Goal: Task Accomplishment & Management: Complete application form

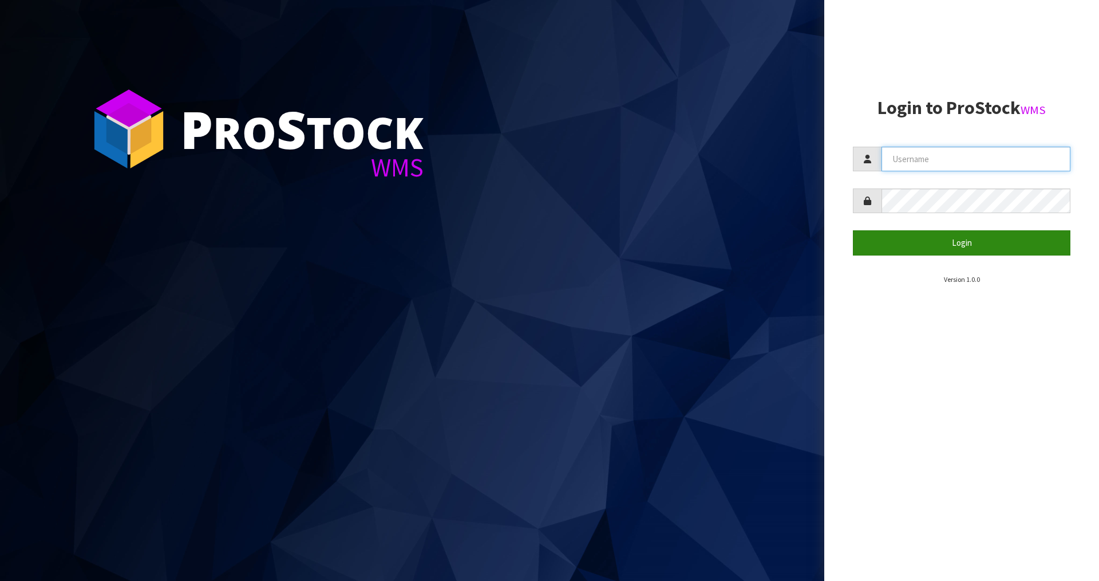
type input "[PERSON_NAME]"
click at [922, 240] on button "Login" at bounding box center [962, 242] width 218 height 25
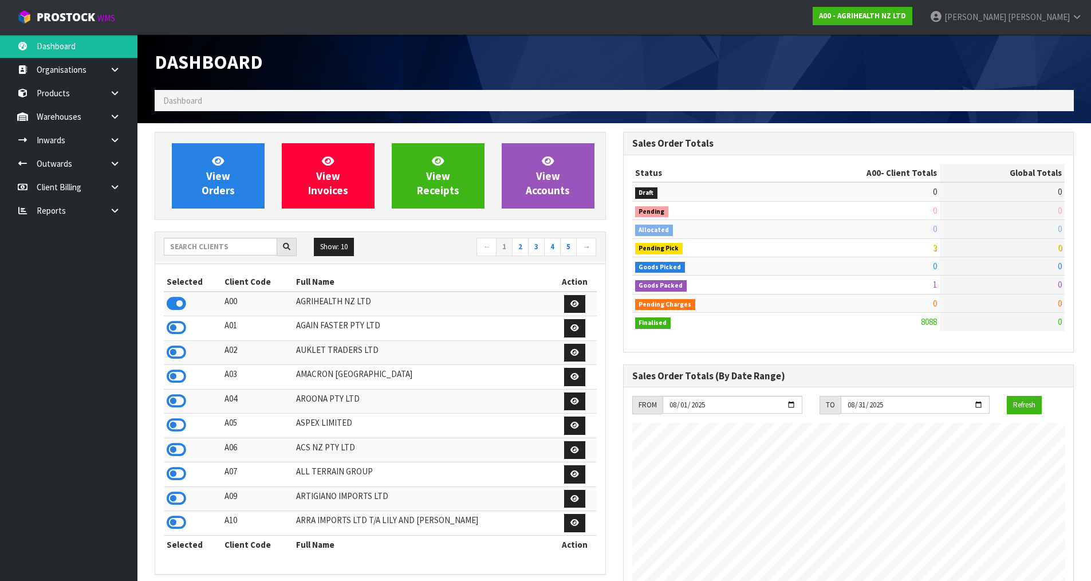
scroll to position [868, 468]
click at [214, 254] on input "text" at bounding box center [220, 247] width 113 height 18
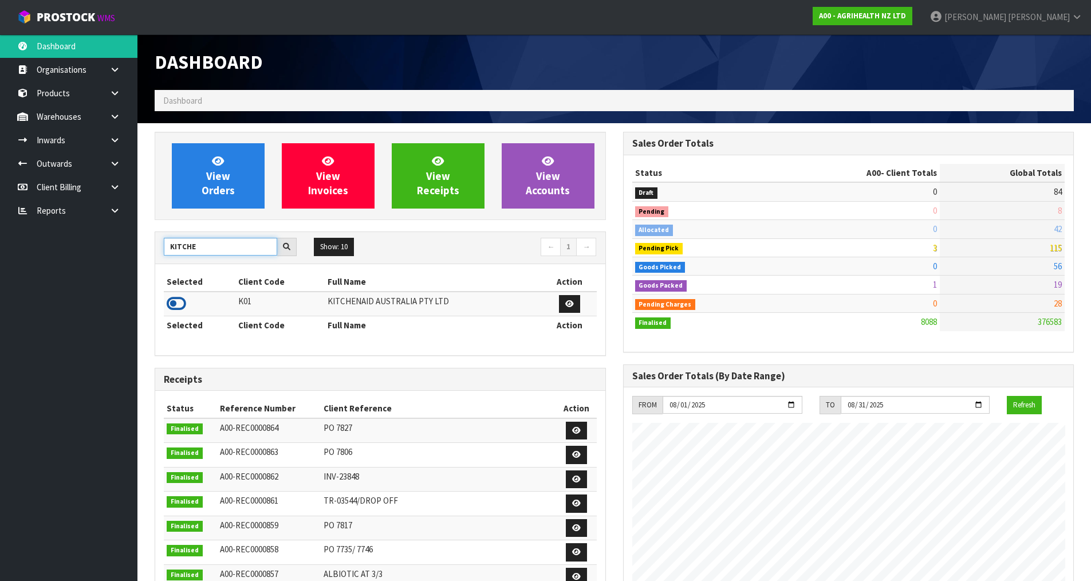
type input "KITCHE"
click at [178, 302] on icon at bounding box center [176, 303] width 19 height 17
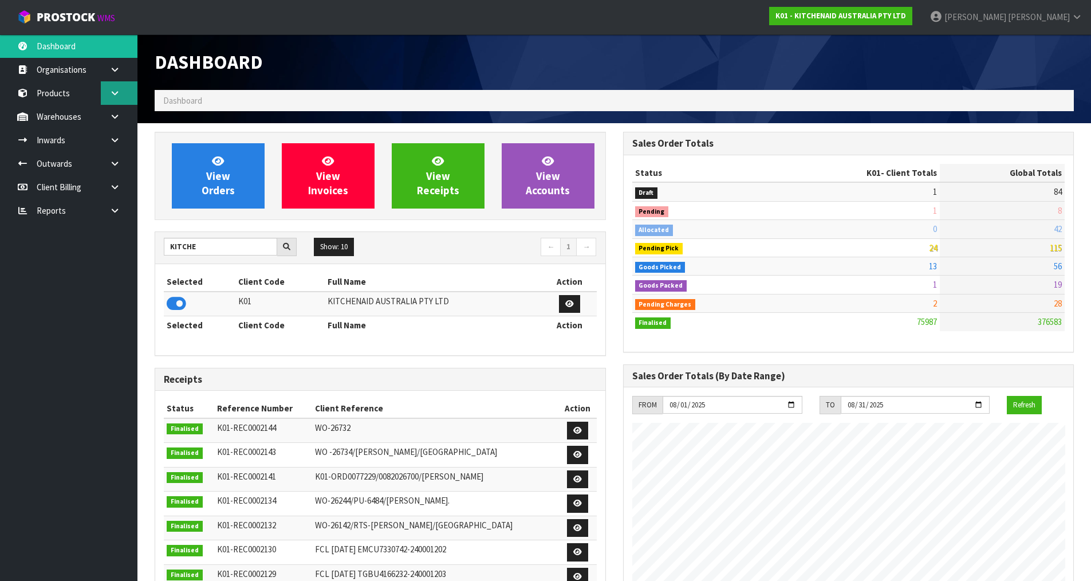
click at [105, 101] on link at bounding box center [119, 92] width 37 height 23
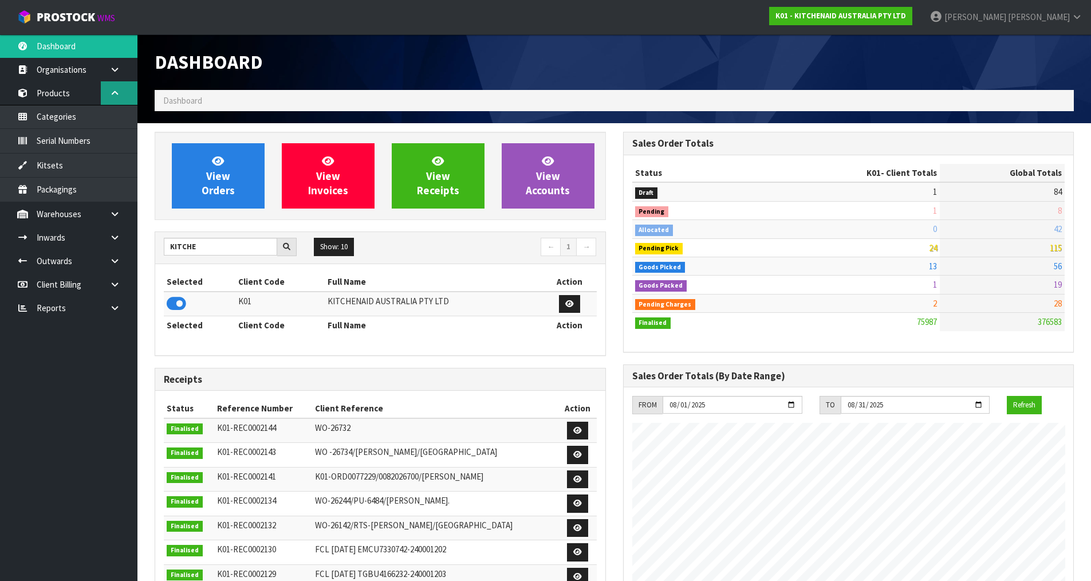
click at [109, 96] on icon at bounding box center [114, 93] width 11 height 9
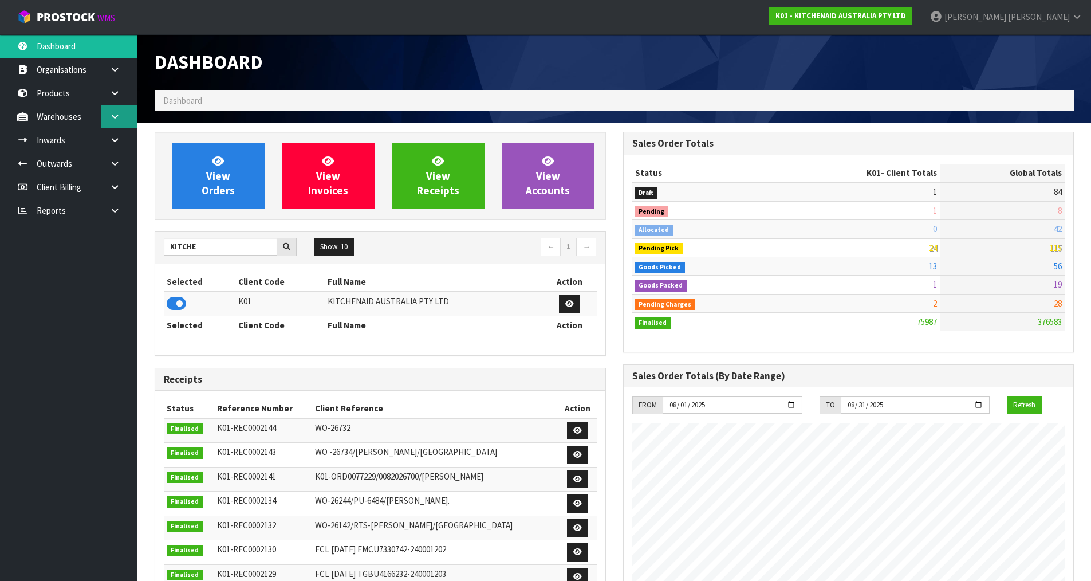
click at [123, 119] on link at bounding box center [119, 116] width 37 height 23
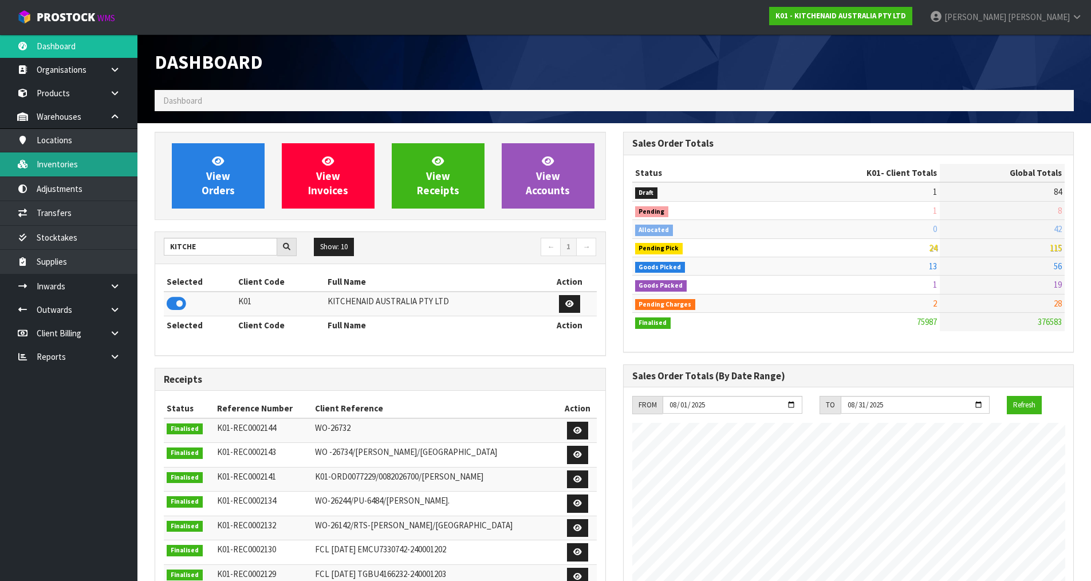
click at [103, 160] on link "Inventories" at bounding box center [68, 163] width 137 height 23
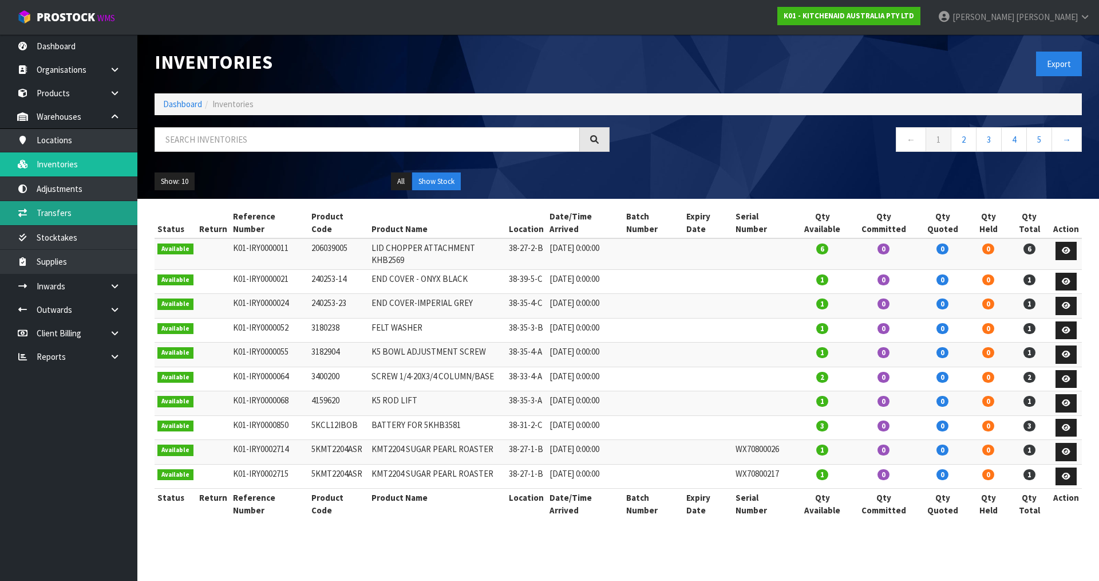
click at [93, 208] on link "Transfers" at bounding box center [68, 212] width 137 height 23
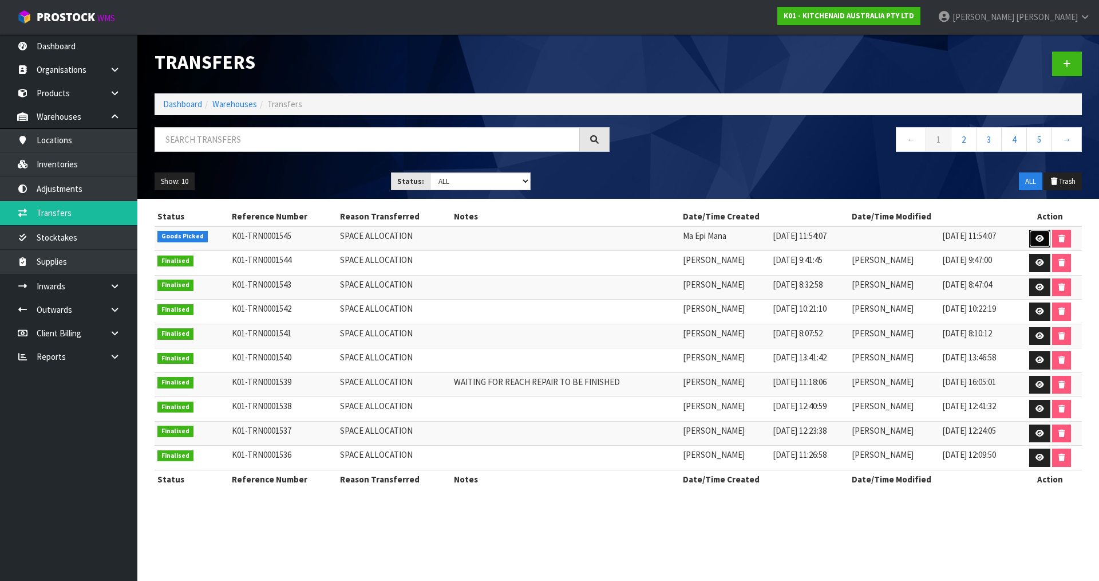
click at [1042, 235] on icon at bounding box center [1040, 238] width 9 height 7
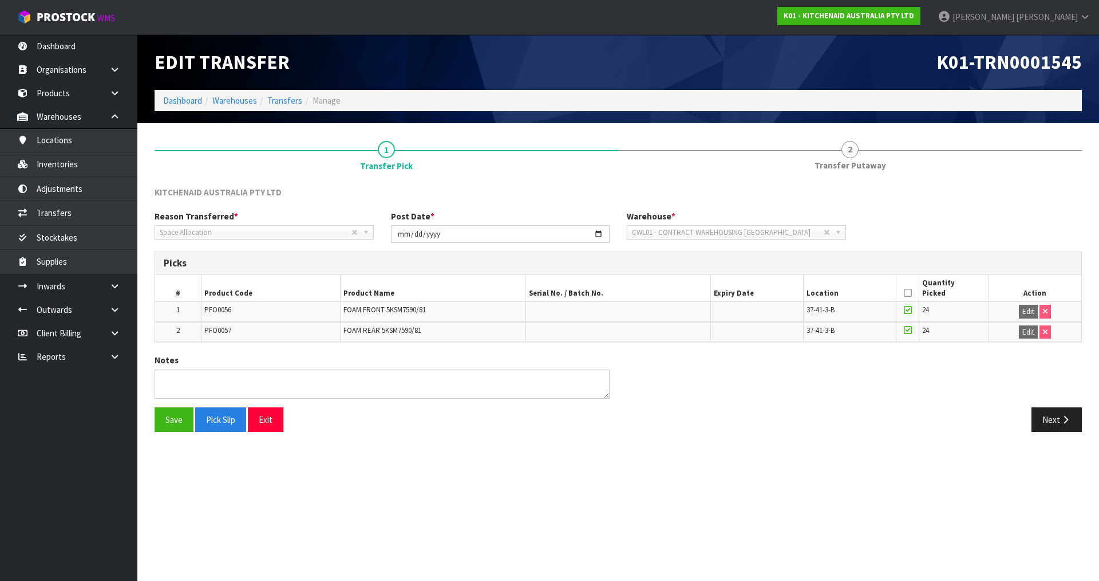
click at [906, 293] on icon at bounding box center [908, 293] width 8 height 1
click at [221, 422] on button "Pick Slip" at bounding box center [220, 419] width 51 height 25
click at [182, 419] on button "Save" at bounding box center [174, 419] width 39 height 25
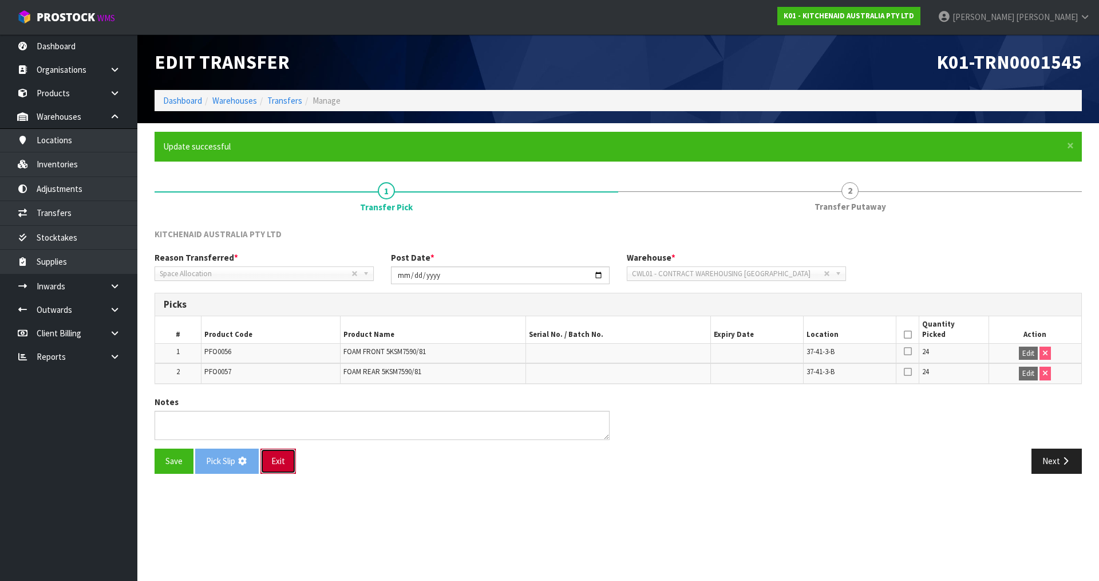
click at [295, 470] on button "Exit" at bounding box center [279, 460] width 36 height 25
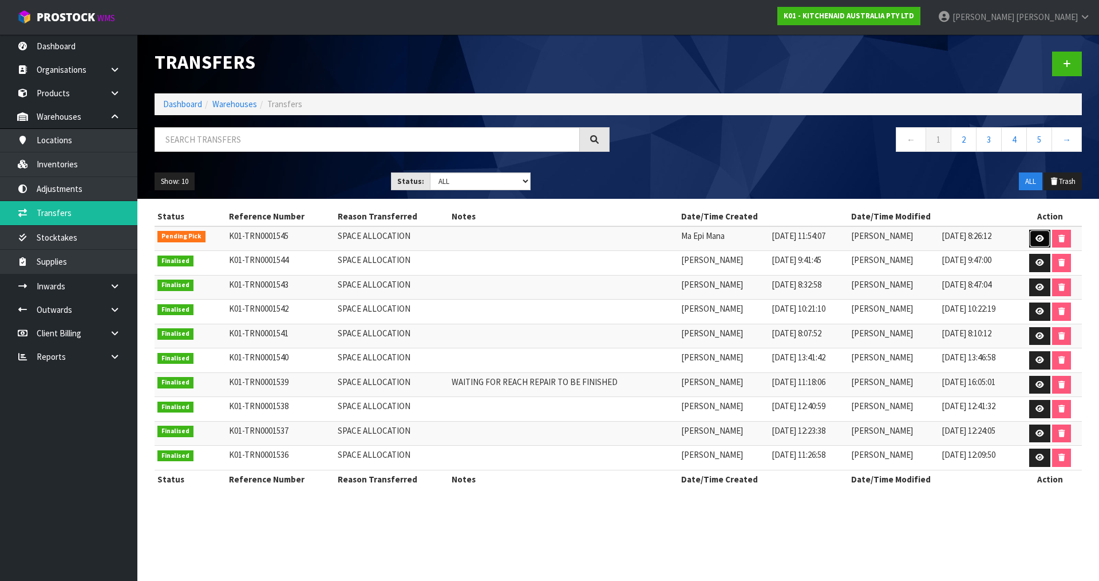
click at [1043, 241] on icon at bounding box center [1040, 238] width 9 height 7
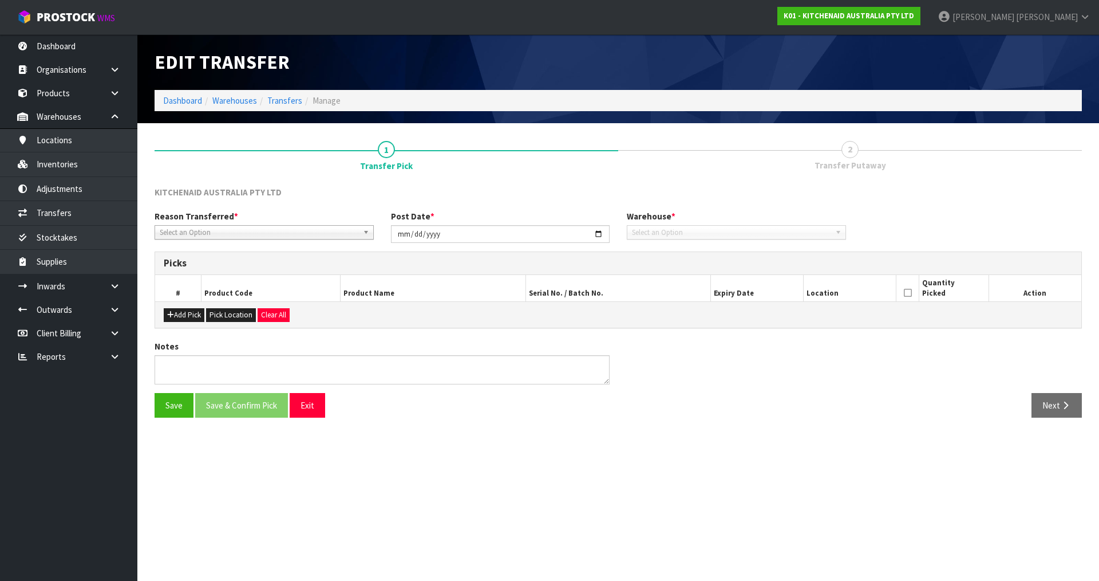
type input "[DATE]"
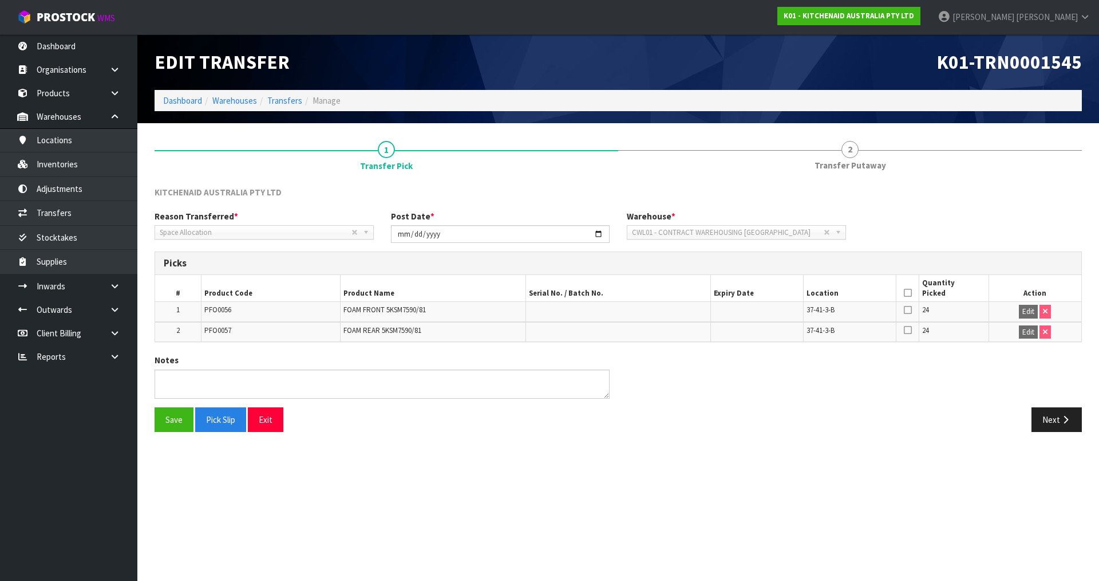
click at [910, 293] on icon at bounding box center [908, 293] width 8 height 1
click at [214, 417] on button "Pick Slip" at bounding box center [220, 419] width 51 height 25
click at [909, 293] on icon at bounding box center [908, 293] width 8 height 1
click at [172, 428] on button "Save" at bounding box center [174, 419] width 39 height 25
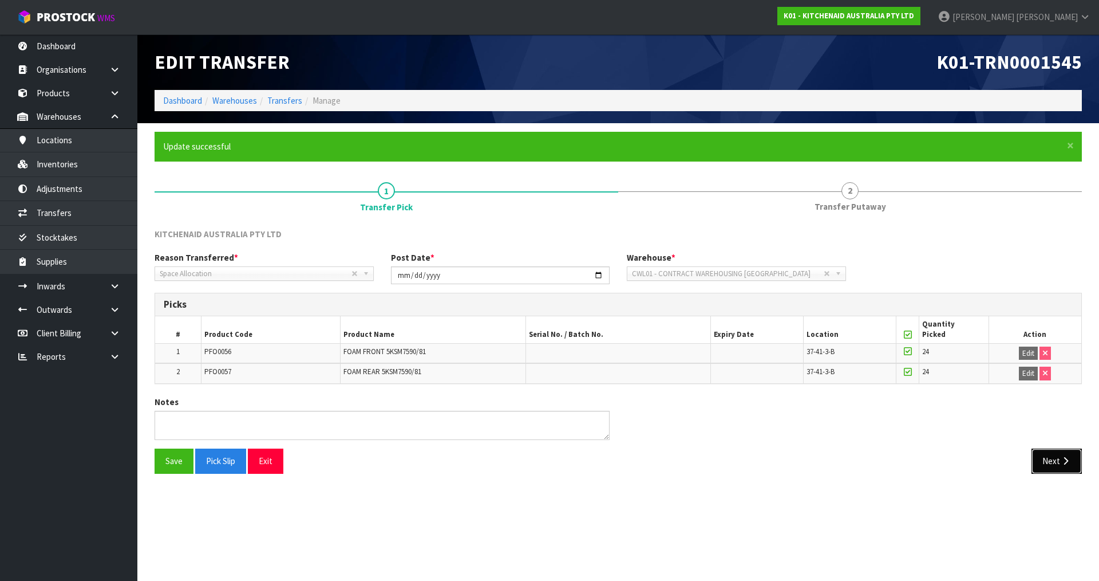
click at [1057, 468] on button "Next" at bounding box center [1057, 460] width 50 height 25
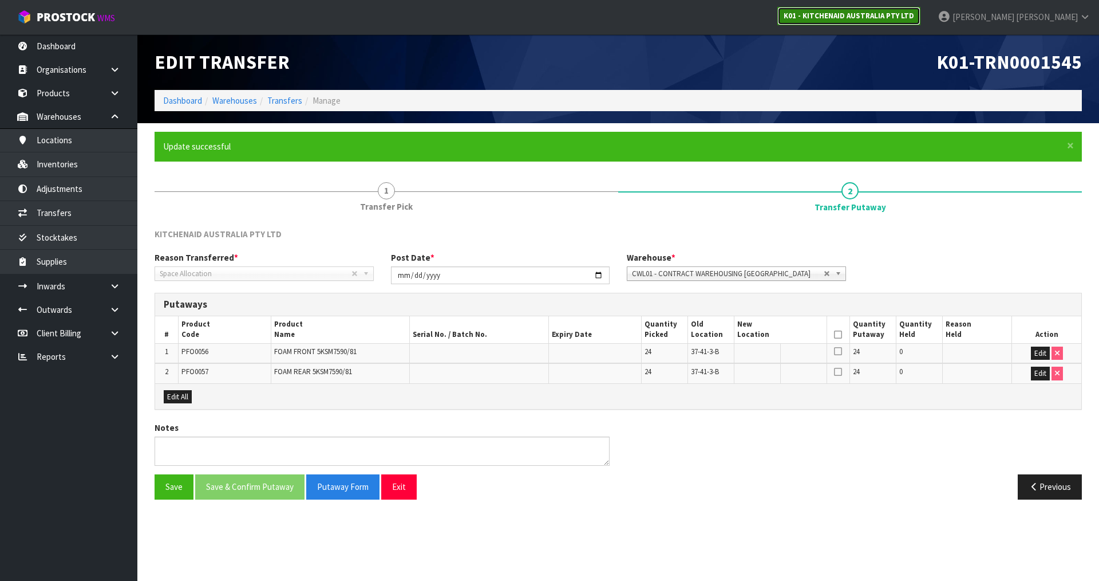
click at [914, 20] on strong "K01 - KITCHENAID AUSTRALIA PTY LTD" at bounding box center [849, 16] width 131 height 10
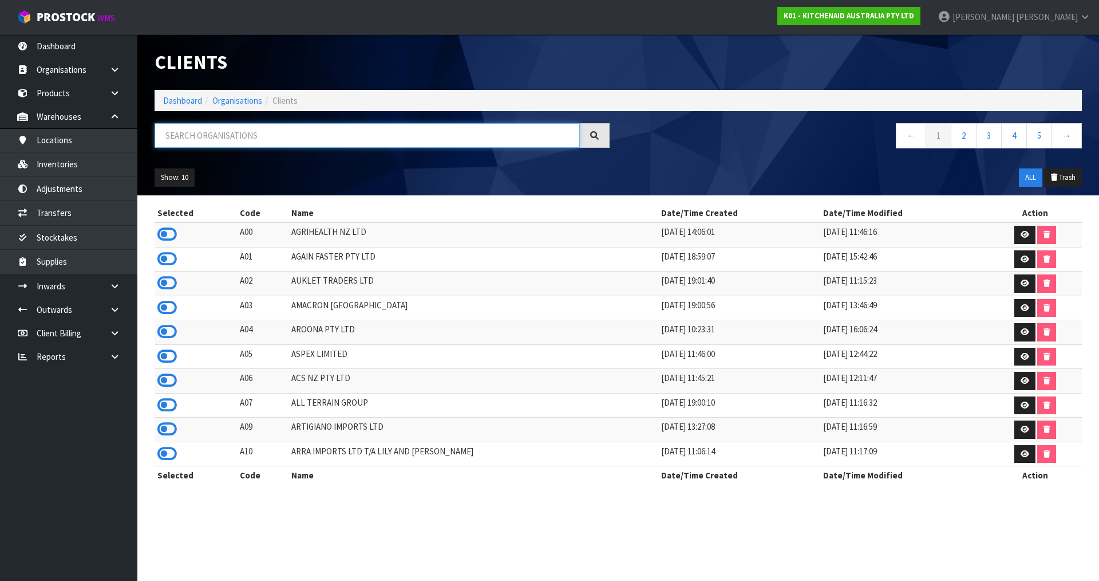
click at [346, 133] on input "text" at bounding box center [367, 135] width 425 height 25
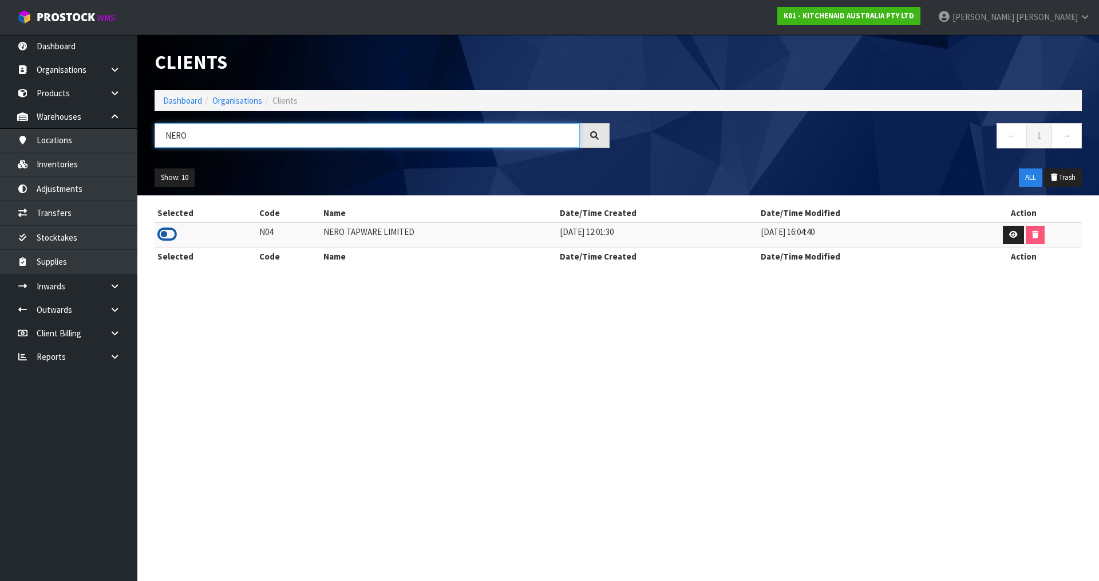
type input "NERO"
click at [171, 236] on icon at bounding box center [166, 234] width 19 height 17
drag, startPoint x: 116, startPoint y: 287, endPoint x: 103, endPoint y: 303, distance: 20.7
click at [116, 287] on icon at bounding box center [114, 286] width 11 height 9
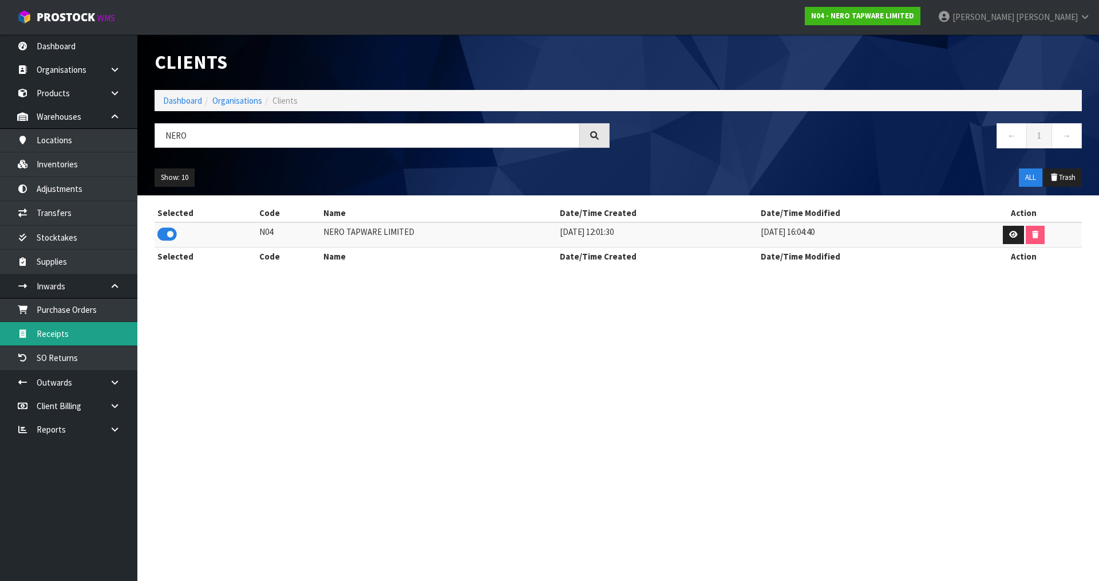
click at [79, 329] on link "Receipts" at bounding box center [68, 333] width 137 height 23
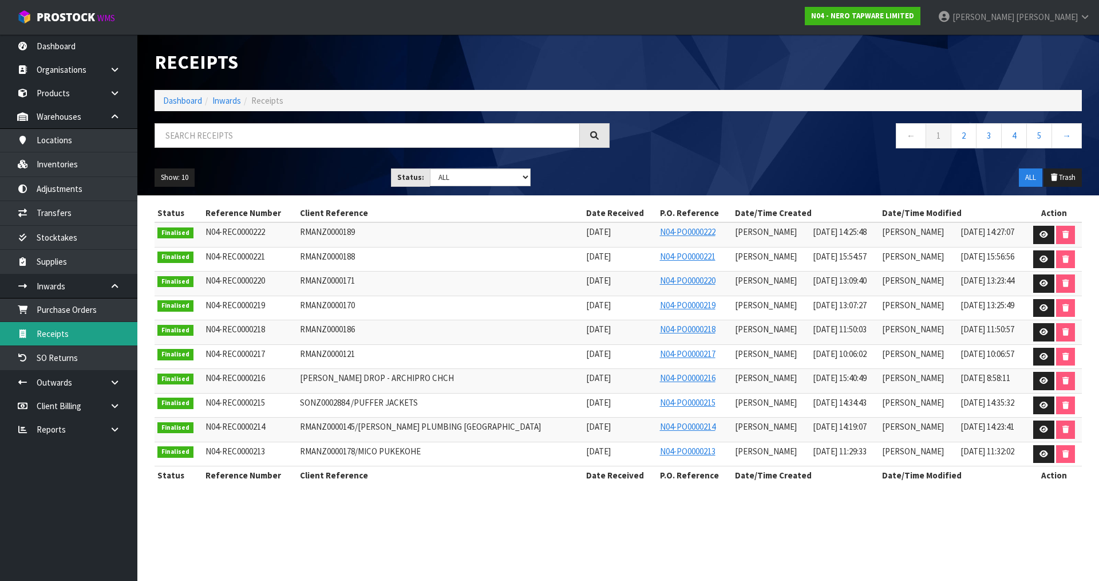
click at [82, 333] on link "Receipts" at bounding box center [68, 333] width 137 height 23
click at [972, 137] on link "2" at bounding box center [964, 135] width 26 height 25
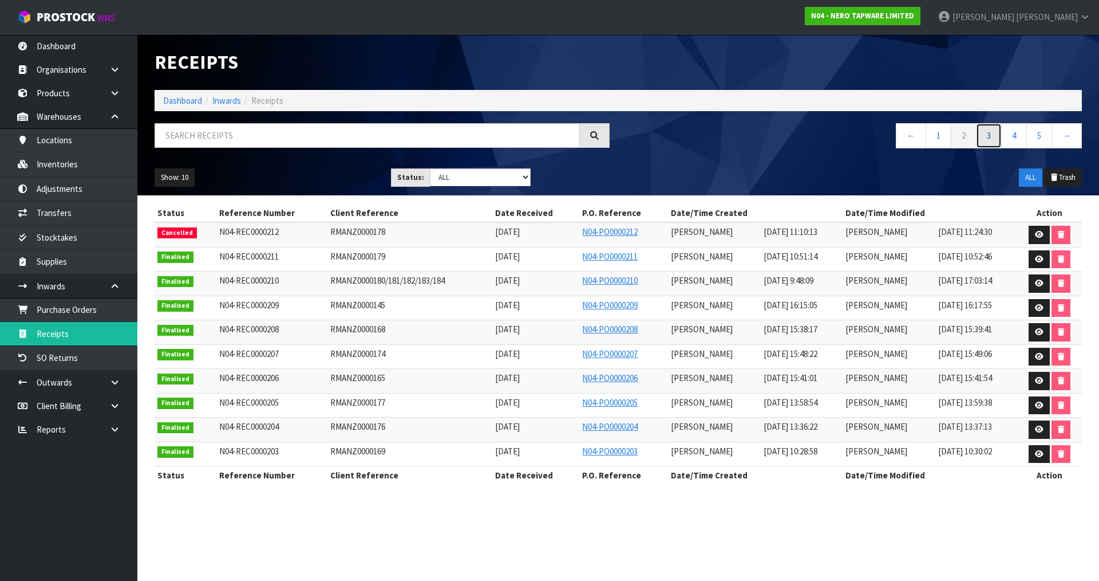
click at [994, 133] on link "3" at bounding box center [989, 135] width 26 height 25
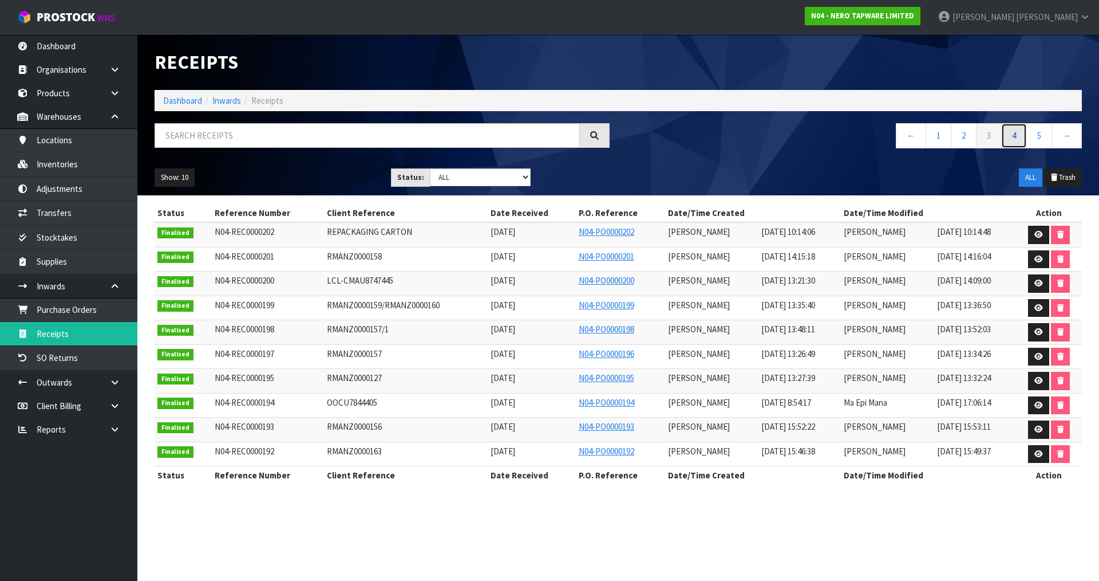
click at [1013, 137] on link "4" at bounding box center [1015, 135] width 26 height 25
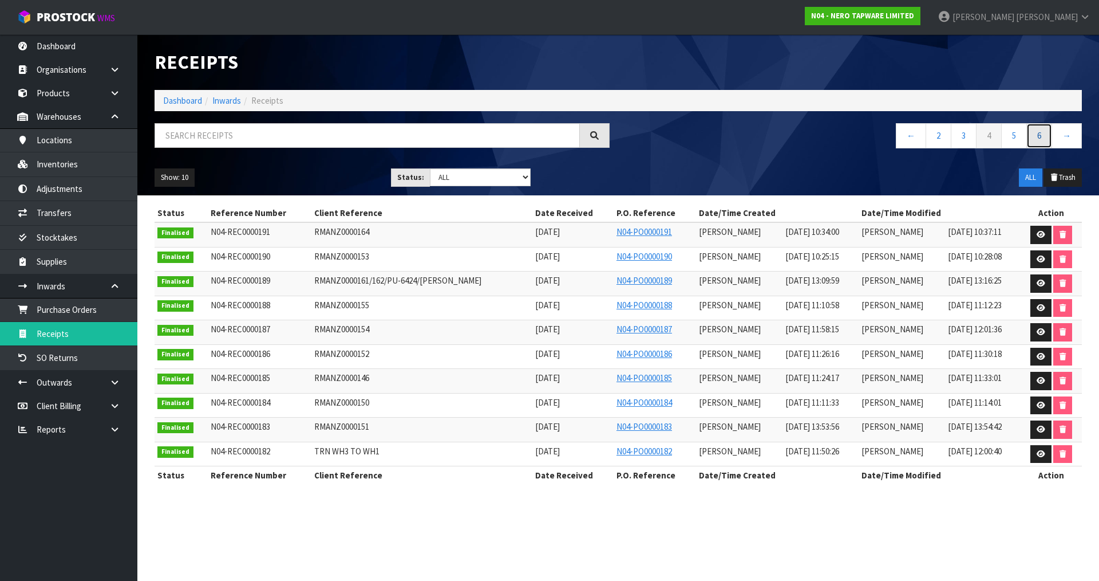
click at [1036, 136] on link "6" at bounding box center [1040, 135] width 26 height 25
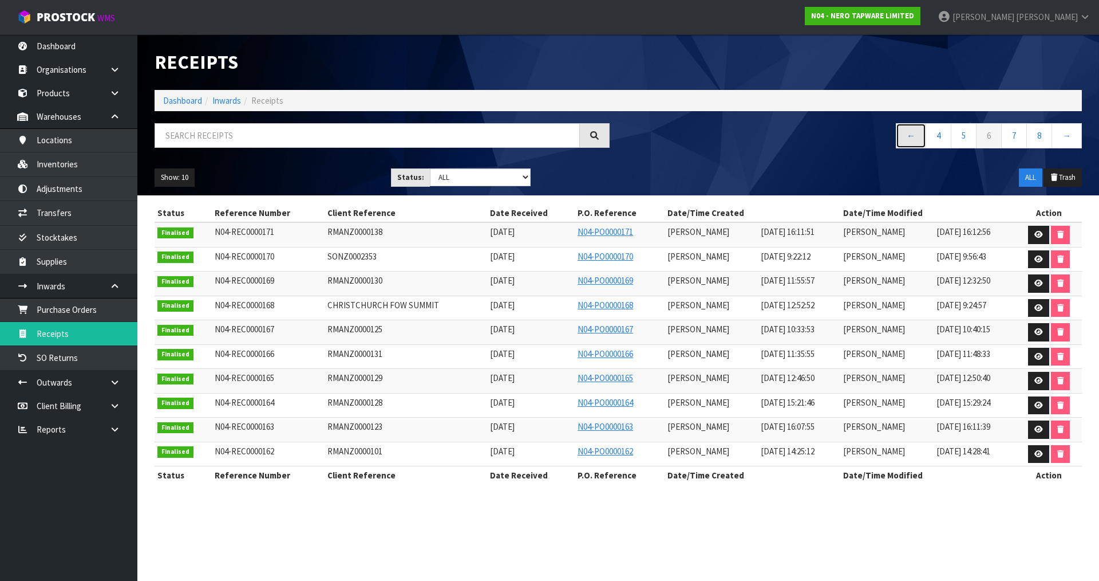
click at [906, 138] on link "←" at bounding box center [911, 135] width 30 height 25
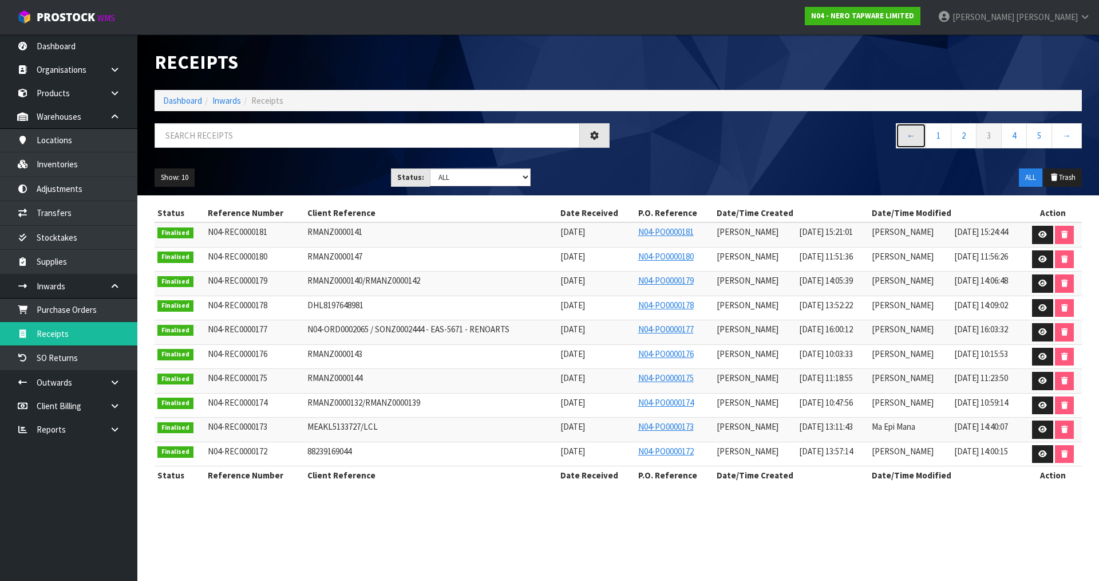
click at [906, 138] on link "←" at bounding box center [911, 135] width 30 height 25
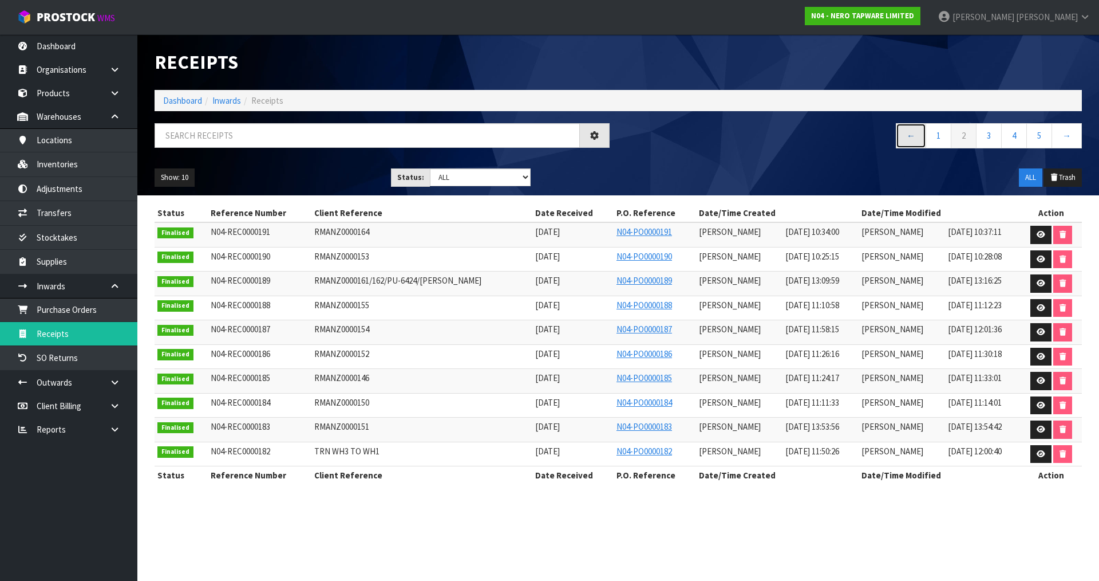
click at [906, 138] on link "←" at bounding box center [911, 135] width 30 height 25
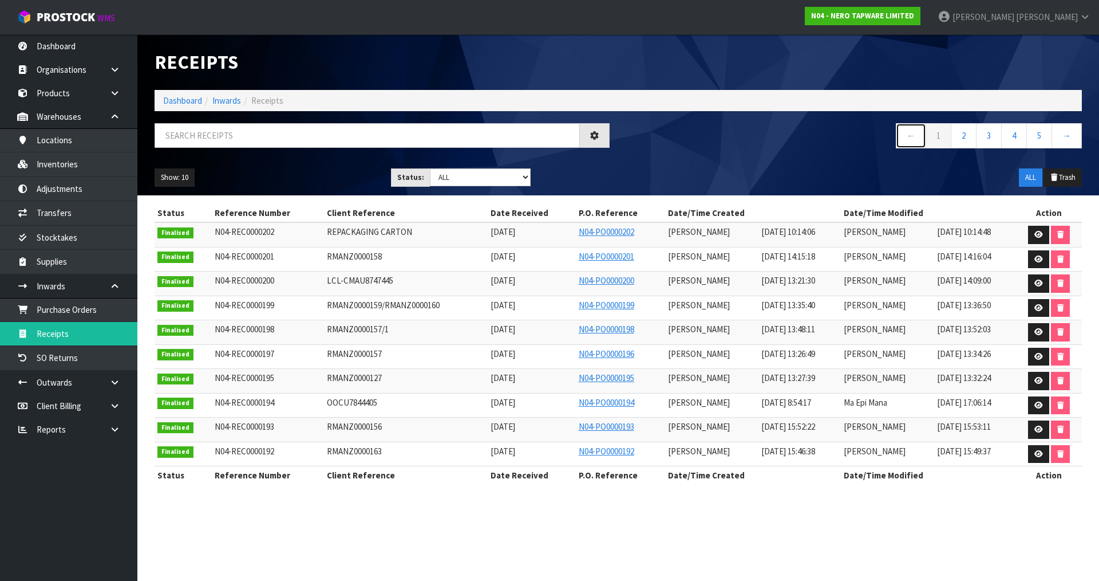
click at [906, 138] on link "←" at bounding box center [911, 135] width 30 height 25
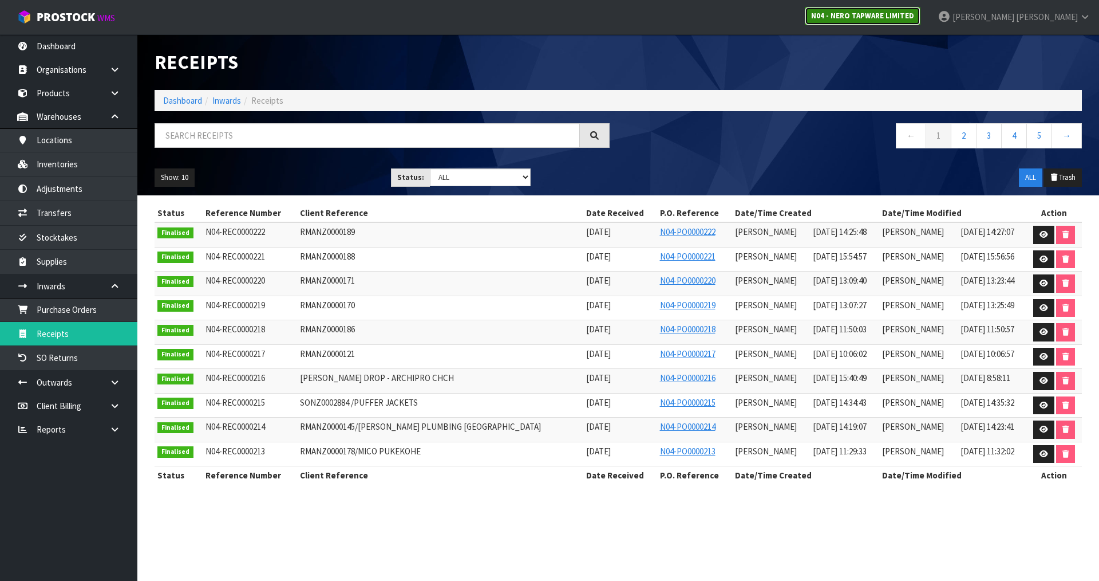
click at [914, 19] on strong "N04 - NERO TAPWARE LIMITED" at bounding box center [862, 16] width 103 height 10
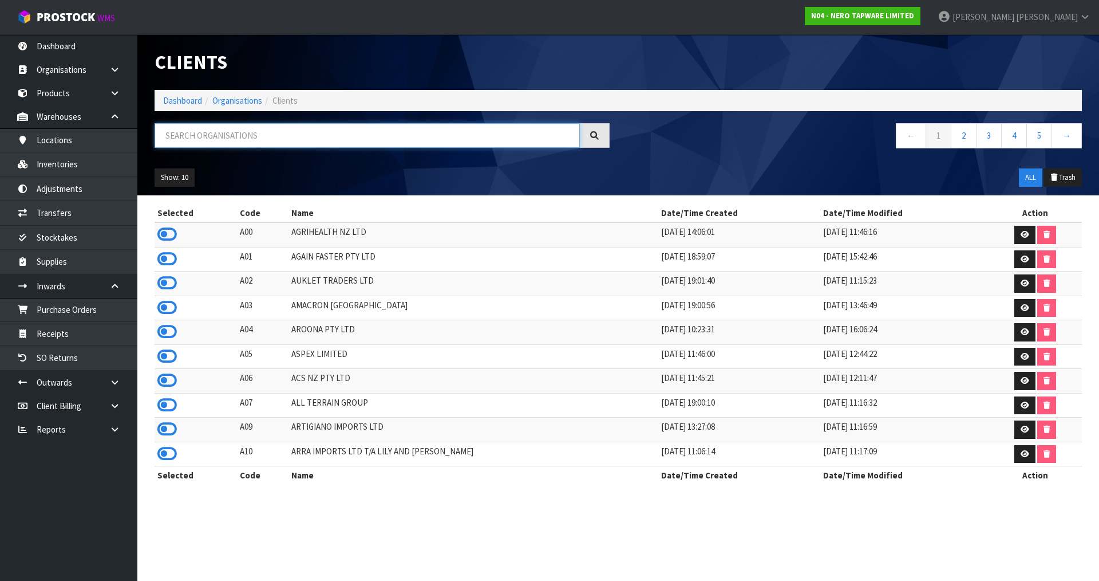
click at [275, 144] on input "text" at bounding box center [367, 135] width 425 height 25
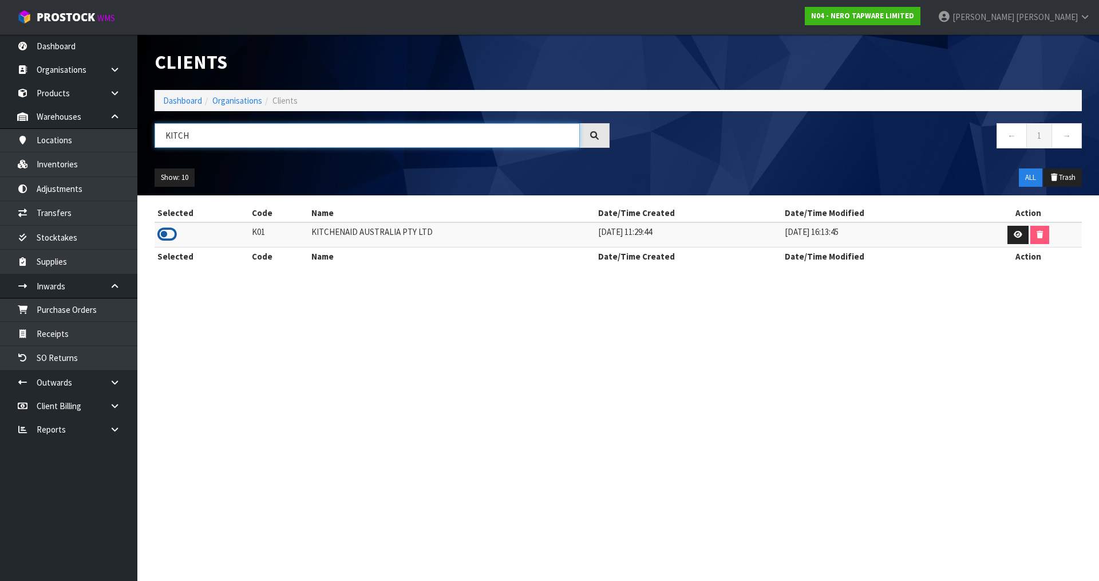
type input "KITCH"
click at [168, 237] on icon at bounding box center [166, 234] width 19 height 17
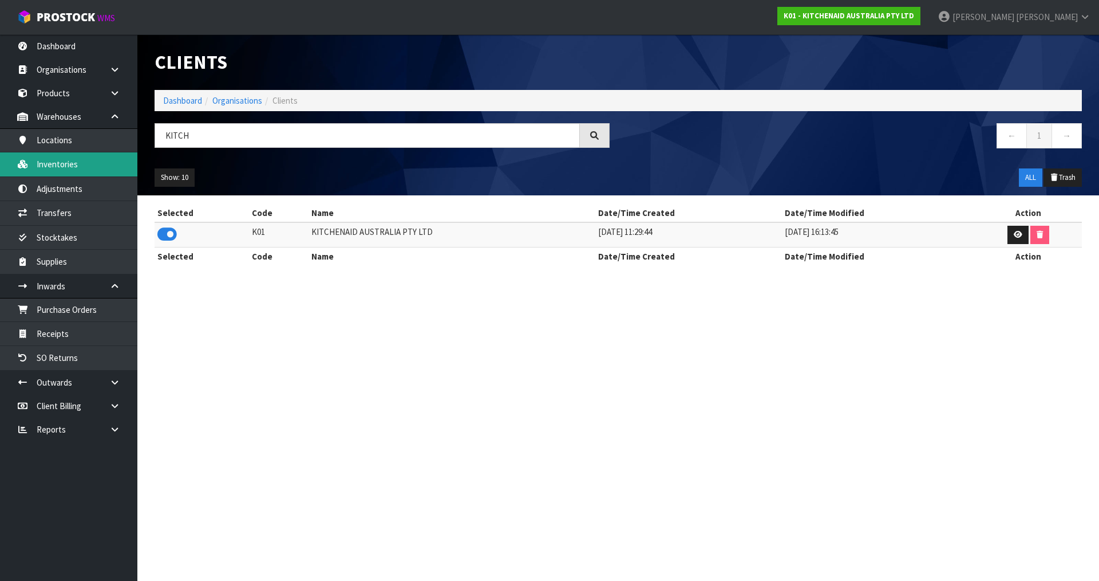
click at [91, 168] on link "Inventories" at bounding box center [68, 163] width 137 height 23
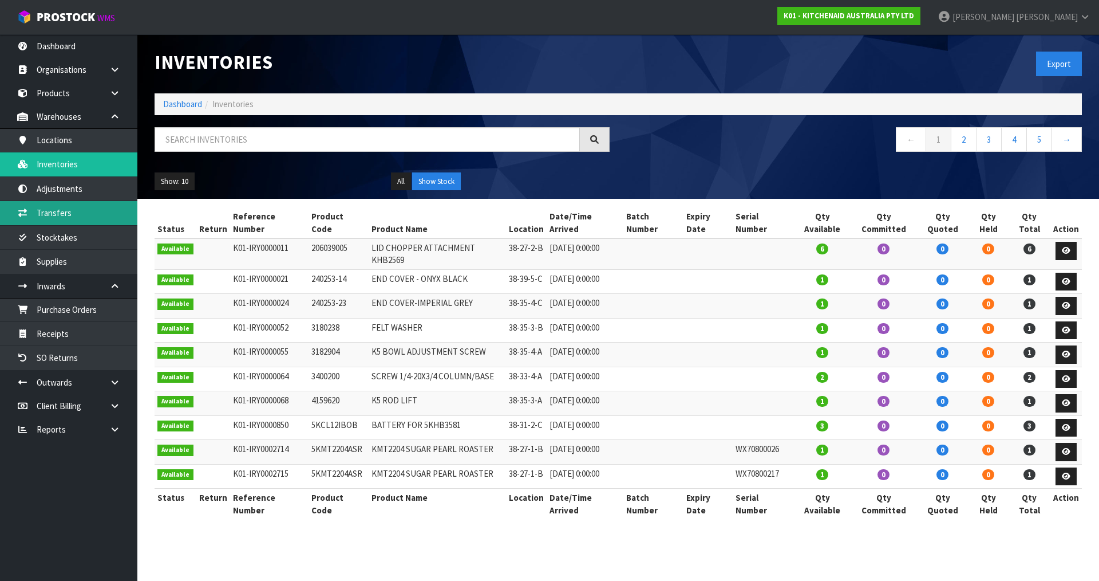
click at [86, 211] on link "Transfers" at bounding box center [68, 212] width 137 height 23
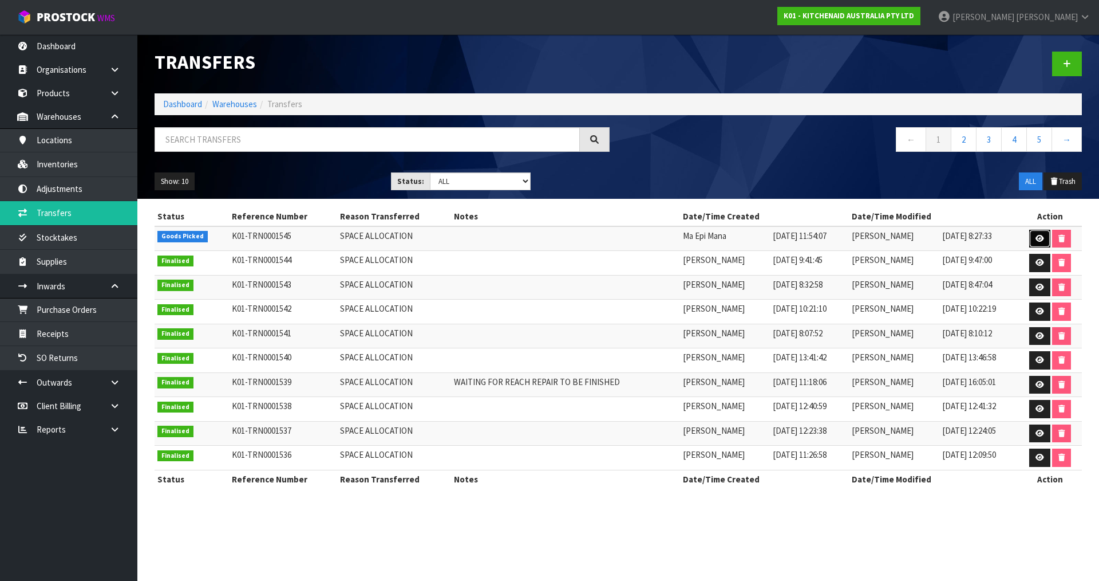
click at [1046, 242] on link at bounding box center [1040, 239] width 21 height 18
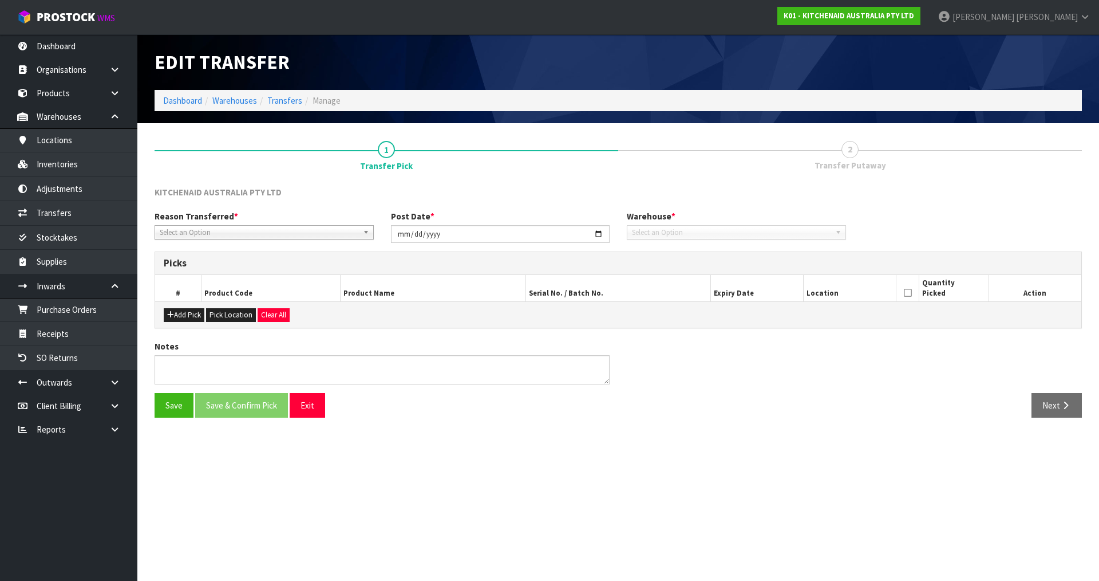
type input "[DATE]"
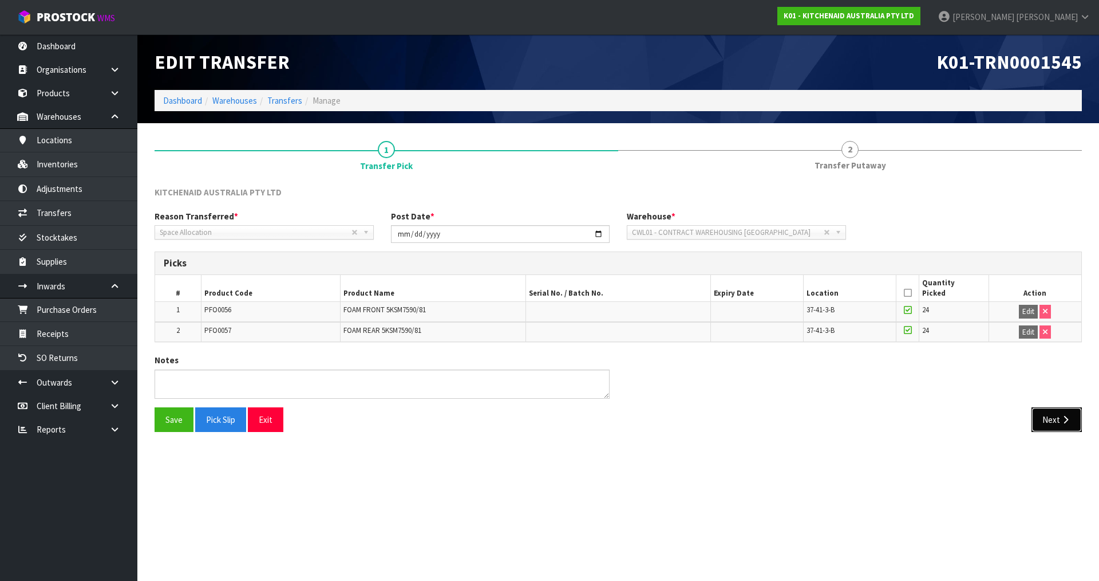
click at [1067, 419] on icon "button" at bounding box center [1066, 419] width 11 height 9
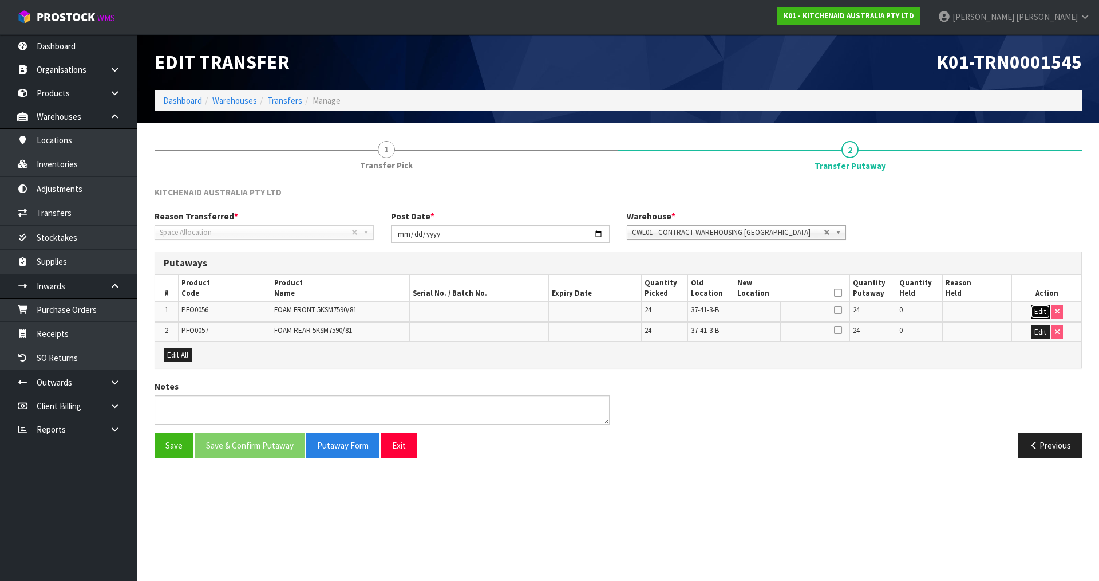
click at [1032, 315] on button "Edit" at bounding box center [1040, 312] width 19 height 14
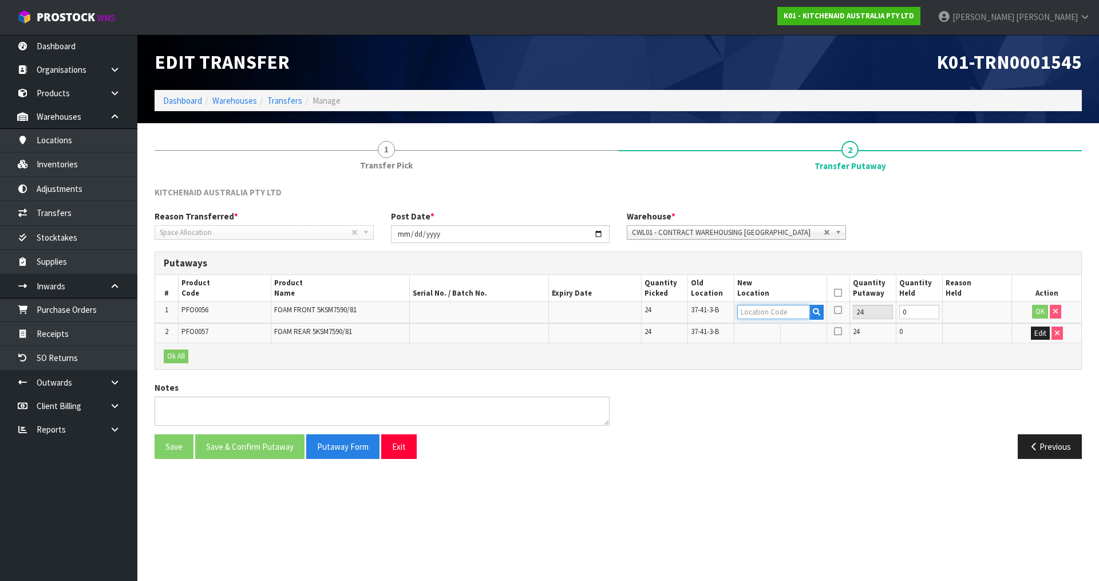
click at [793, 313] on input "text" at bounding box center [774, 312] width 73 height 14
type input "38-44-3-B"
click at [1043, 316] on button "OK" at bounding box center [1040, 312] width 16 height 14
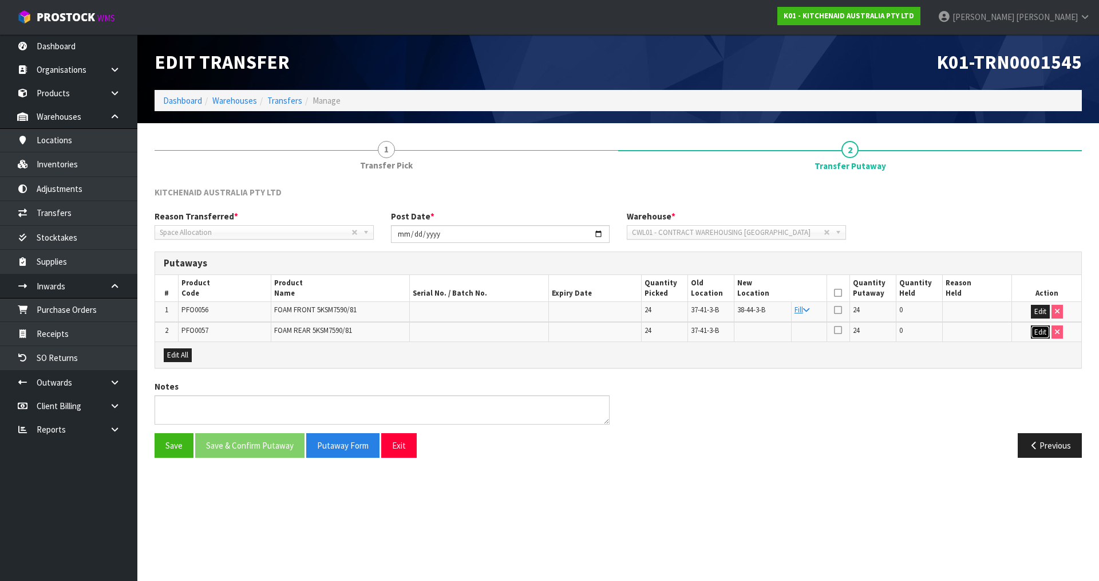
click at [1037, 333] on button "Edit" at bounding box center [1040, 332] width 19 height 14
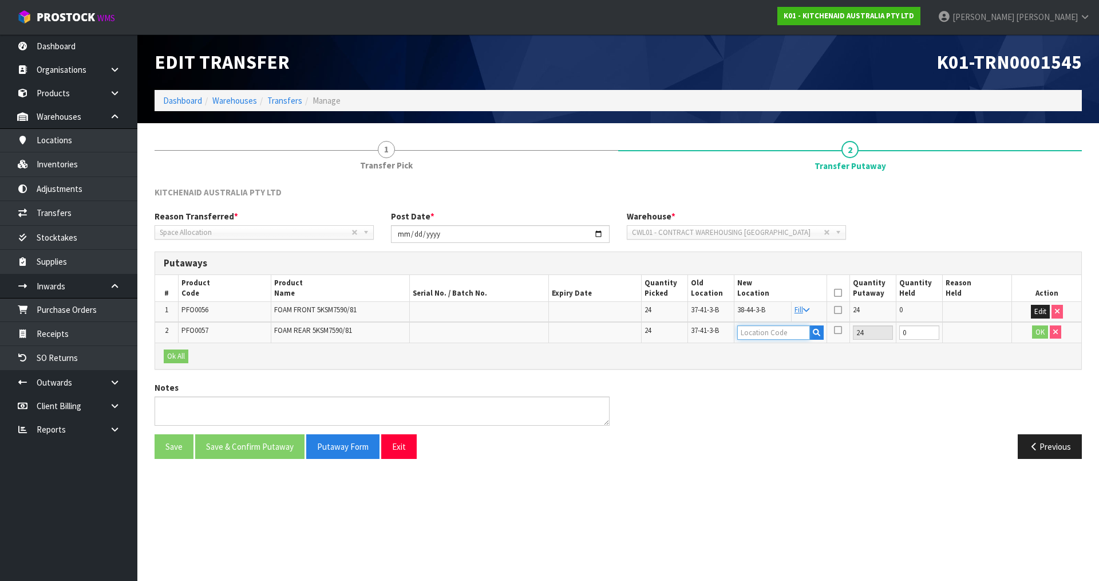
click at [779, 329] on input "text" at bounding box center [774, 332] width 73 height 14
type input "38-44-3-B"
click at [1040, 334] on button "OK" at bounding box center [1040, 332] width 16 height 14
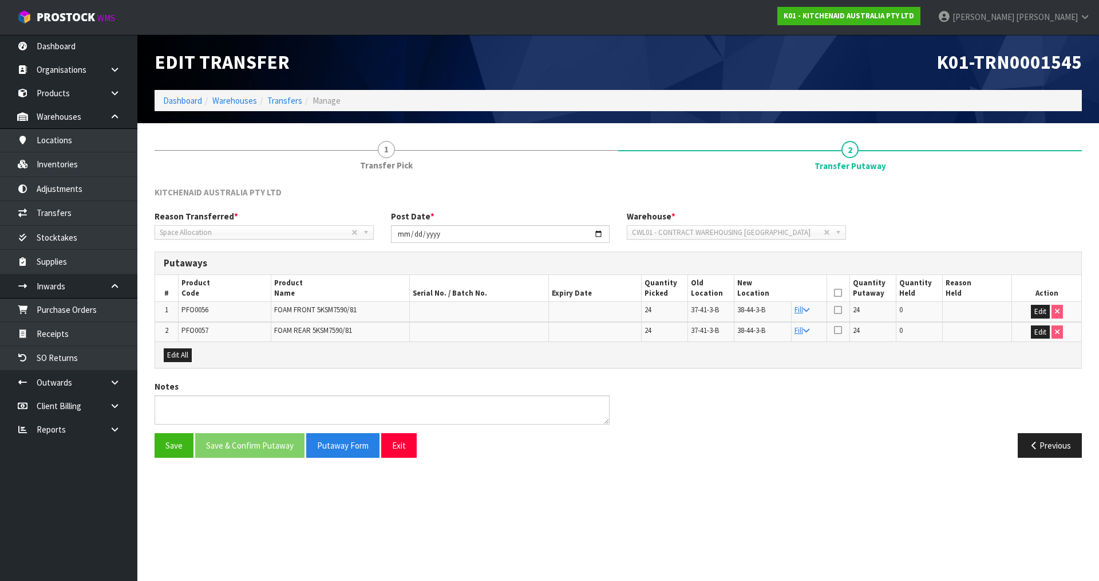
click at [841, 293] on icon at bounding box center [838, 293] width 8 height 1
click at [289, 447] on button "Save & Confirm Putaway" at bounding box center [249, 445] width 109 height 25
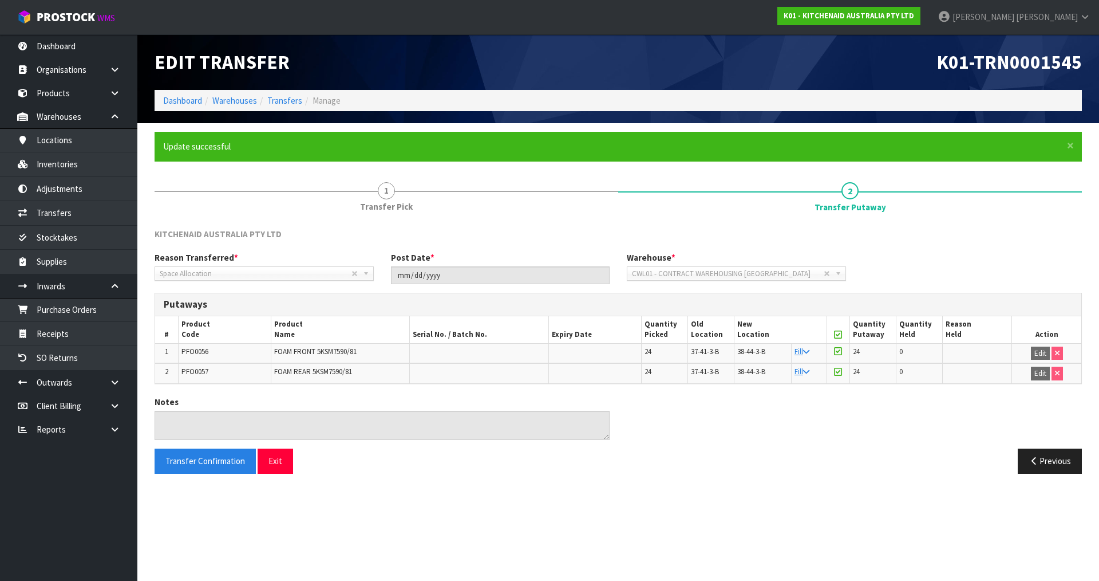
click at [198, 374] on span "PFO0057" at bounding box center [195, 371] width 27 height 10
copy span "PFO0057"
click at [49, 211] on link "Transfers" at bounding box center [68, 212] width 137 height 23
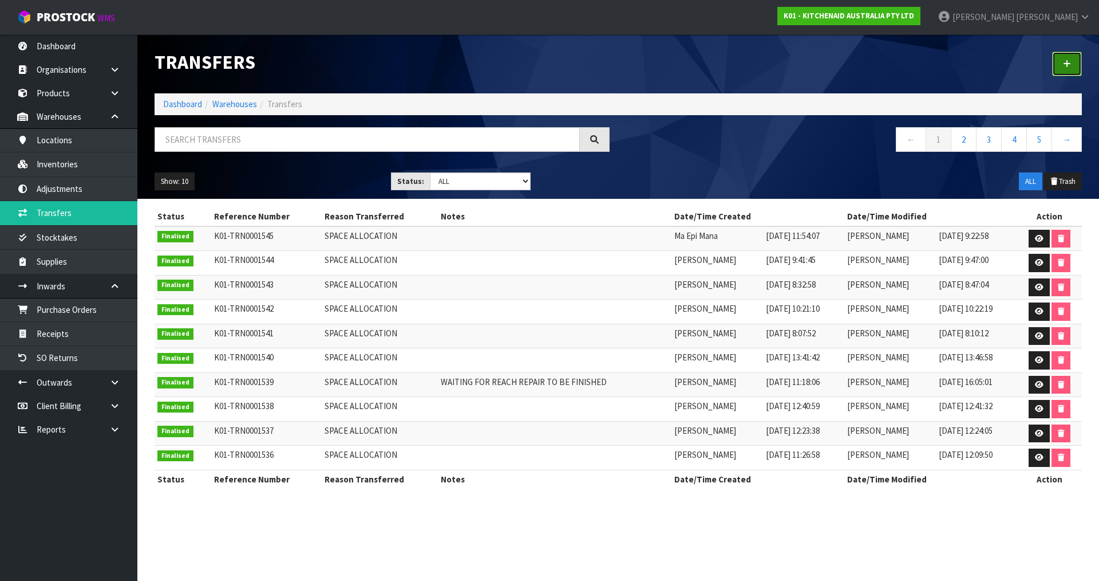
click at [1074, 58] on link at bounding box center [1067, 64] width 30 height 25
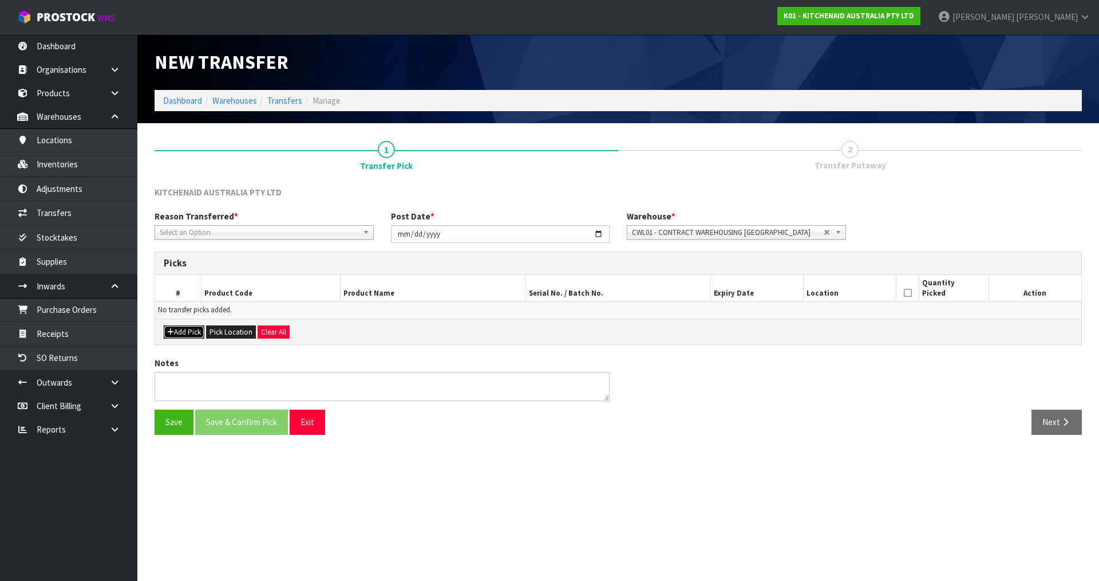
click at [194, 332] on button "Add Pick" at bounding box center [184, 332] width 41 height 14
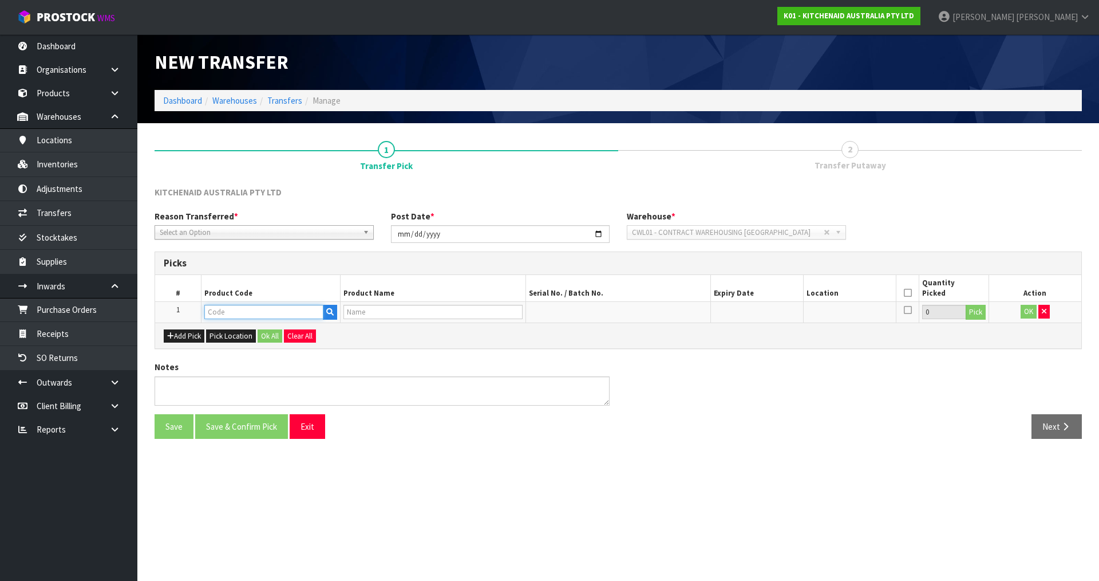
click at [273, 305] on input "text" at bounding box center [263, 312] width 119 height 14
paste input "PFO0057"
type input "PFO0057"
type input "FOAM REAR 5KSM7590/81"
type input "PFO0057"
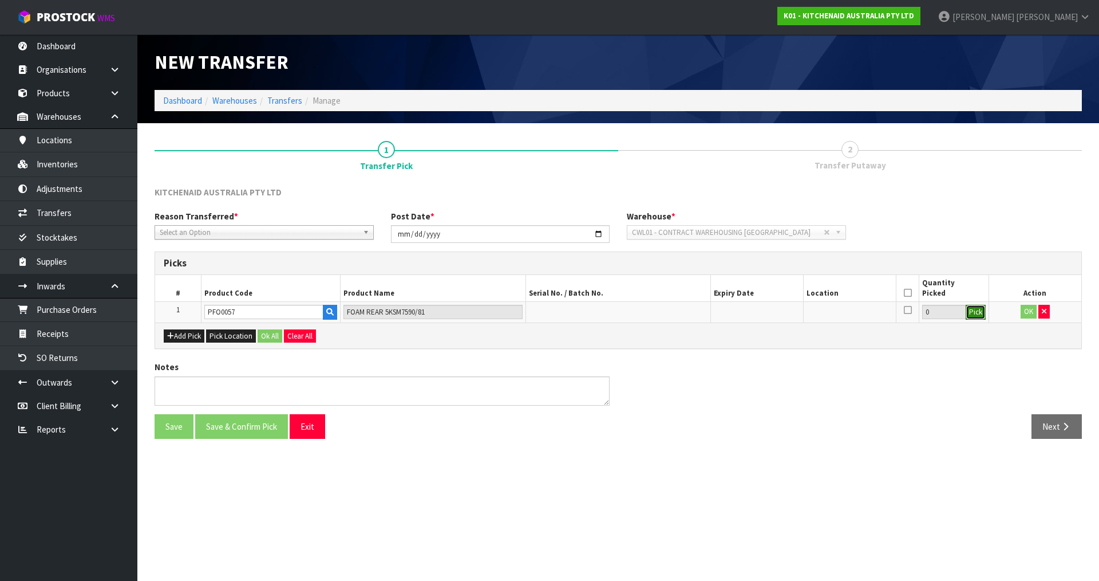
click at [977, 310] on button "Pick" at bounding box center [976, 312] width 20 height 15
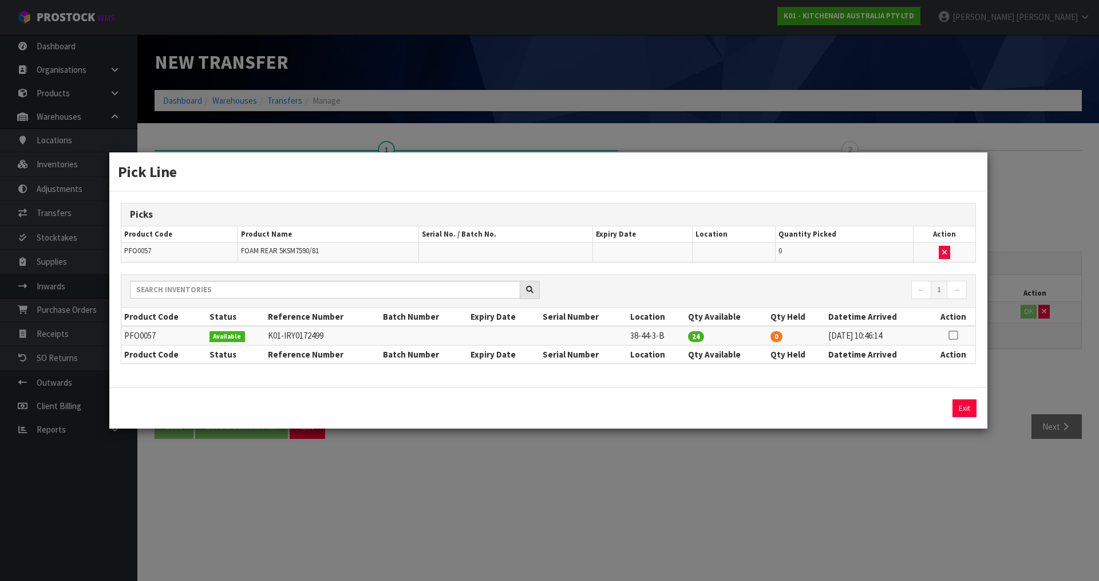
click at [957, 328] on td at bounding box center [953, 335] width 45 height 19
drag, startPoint x: 954, startPoint y: 336, endPoint x: 941, endPoint y: 353, distance: 21.6
click at [953, 336] on icon at bounding box center [953, 335] width 9 height 1
click at [936, 408] on button "Assign Pick" at bounding box center [925, 408] width 47 height 18
type input "24"
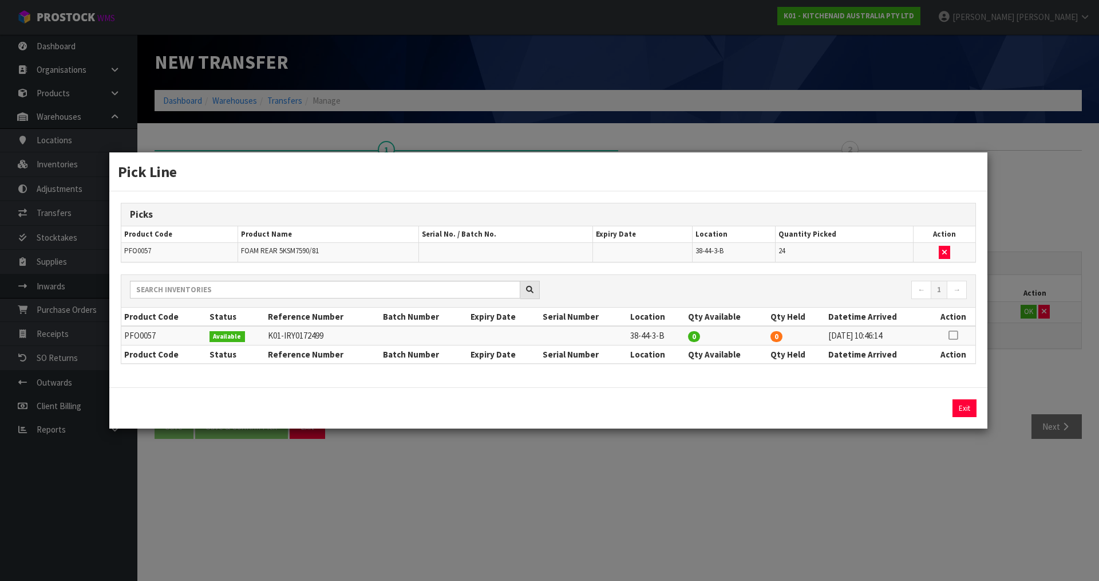
click at [1025, 311] on div "Pick Line Picks Product Code Product Name Serial No. / Batch No. Expiry Date Lo…" at bounding box center [549, 290] width 1099 height 581
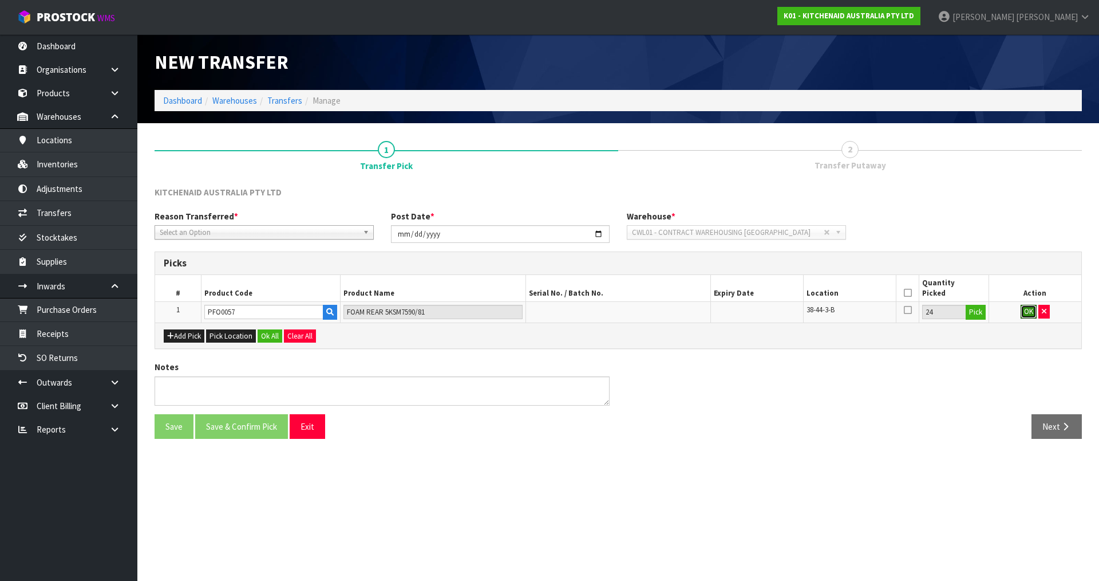
click at [1025, 311] on button "OK" at bounding box center [1029, 312] width 16 height 14
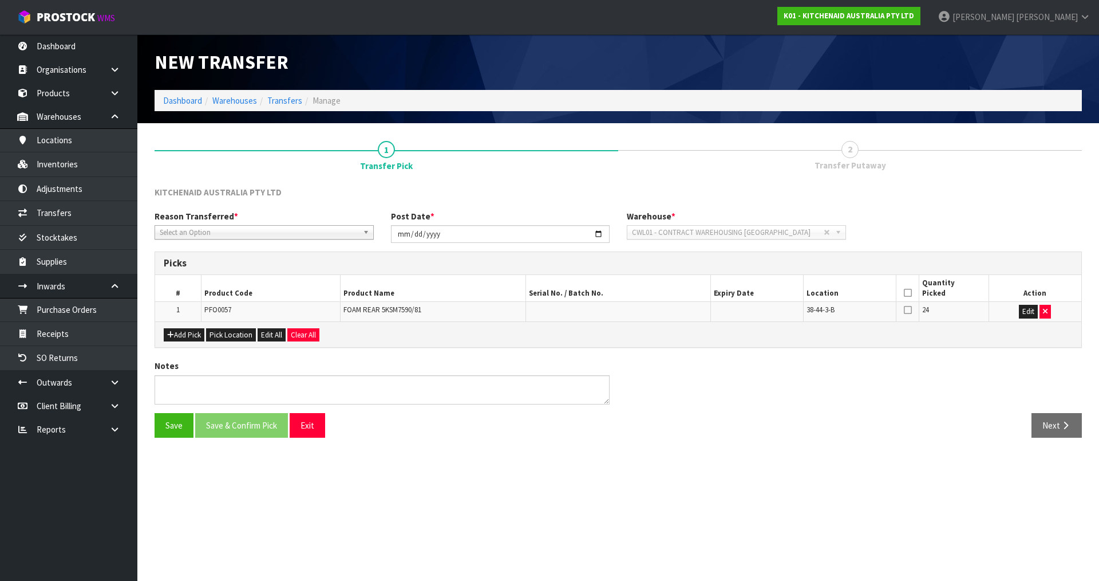
click at [902, 294] on th at bounding box center [907, 288] width 23 height 27
click at [912, 293] on icon at bounding box center [908, 293] width 8 height 1
click at [305, 239] on div "Reason Transferred * Space Allocation Damage Expired Stock Repair QA Select an …" at bounding box center [618, 230] width 945 height 41
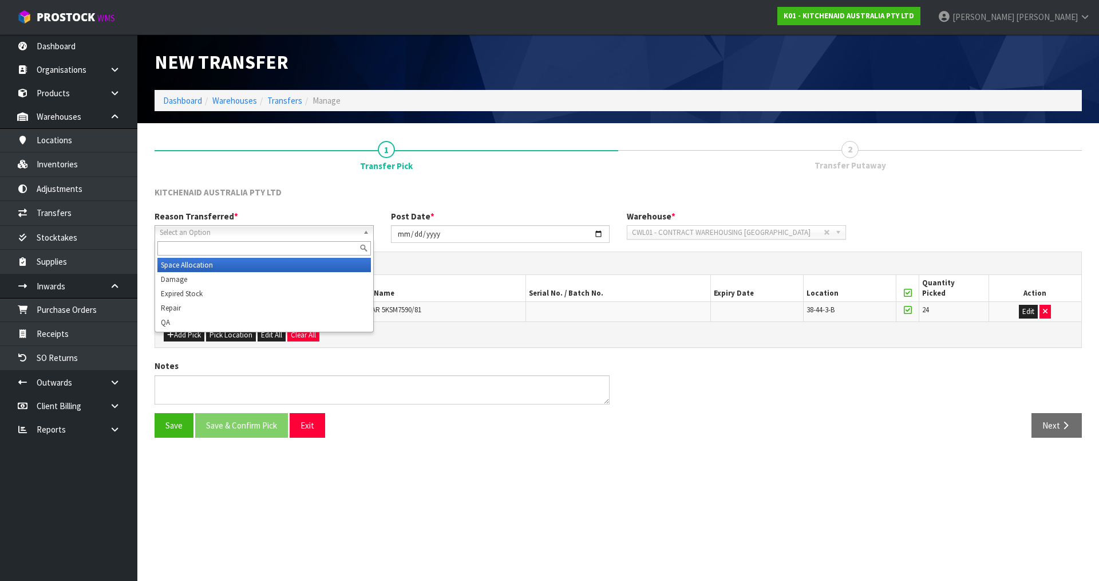
click at [308, 234] on span "Select an Option" at bounding box center [259, 233] width 199 height 14
click at [267, 262] on li "Space Allocation" at bounding box center [264, 265] width 214 height 14
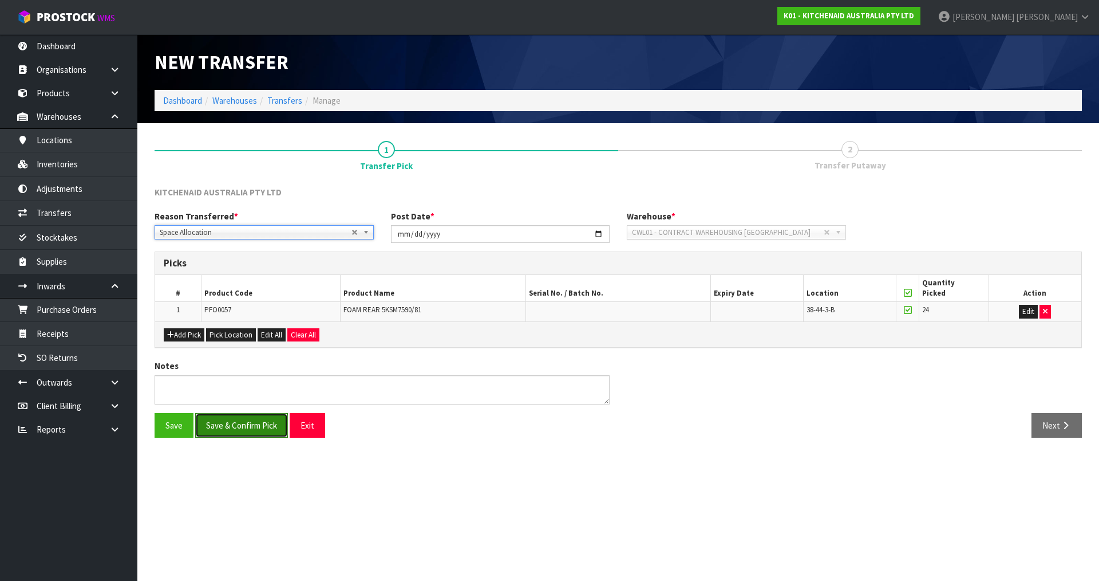
drag, startPoint x: 232, startPoint y: 425, endPoint x: 271, endPoint y: 420, distance: 39.3
click at [233, 425] on button "Save & Confirm Pick" at bounding box center [241, 425] width 93 height 25
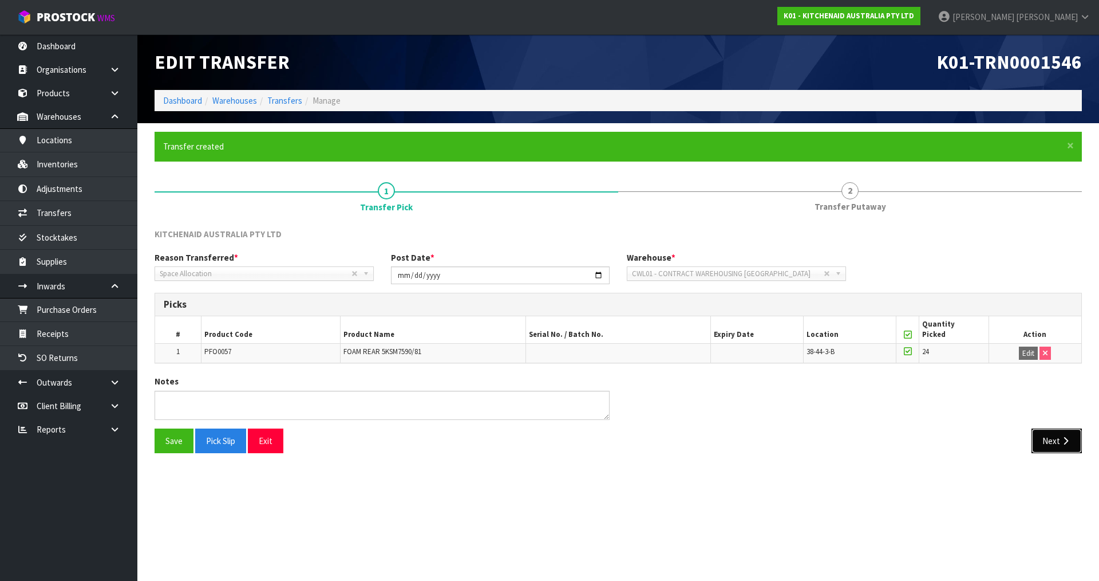
click at [1034, 437] on button "Next" at bounding box center [1057, 440] width 50 height 25
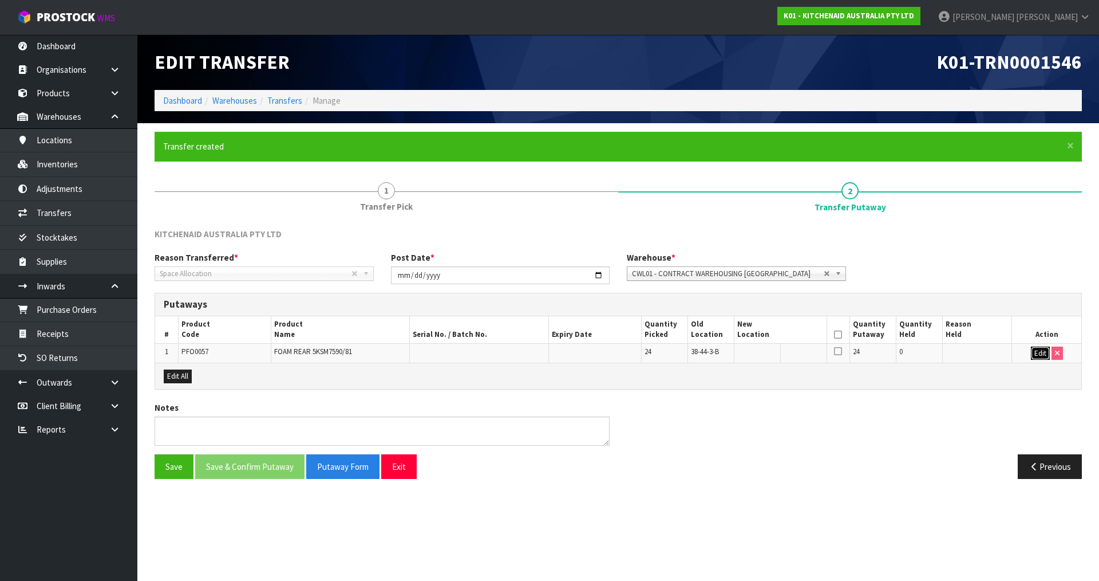
click at [1036, 353] on button "Edit" at bounding box center [1040, 353] width 19 height 14
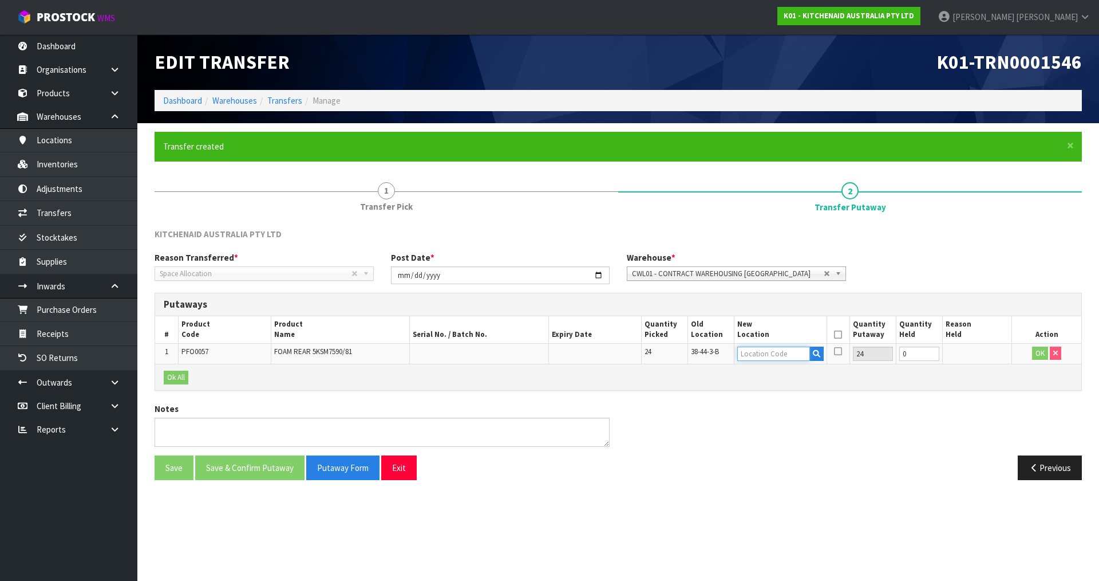
click at [744, 349] on input "text" at bounding box center [774, 353] width 73 height 14
paste input "PFO0057"
type input "P"
click at [707, 352] on span "38-44-3-B" at bounding box center [705, 351] width 28 height 10
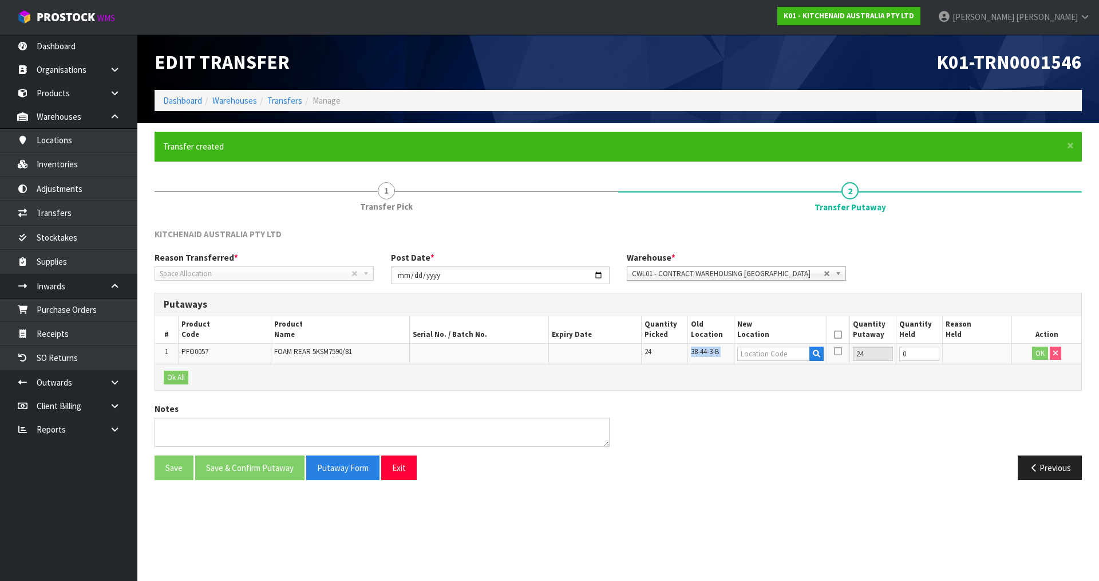
click at [707, 352] on span "38-44-3-B" at bounding box center [705, 351] width 28 height 10
copy tr "38-44-3-B"
click at [788, 354] on input "text" at bounding box center [774, 353] width 73 height 14
paste input "38-44-3-B"
type input "38-44-3-A"
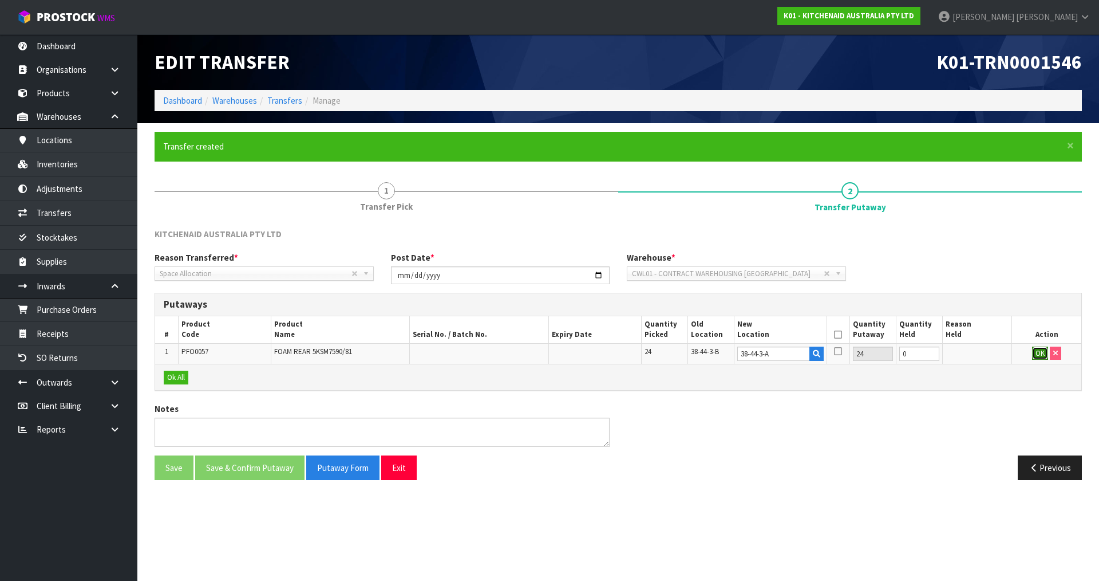
click at [1041, 356] on button "OK" at bounding box center [1040, 353] width 16 height 14
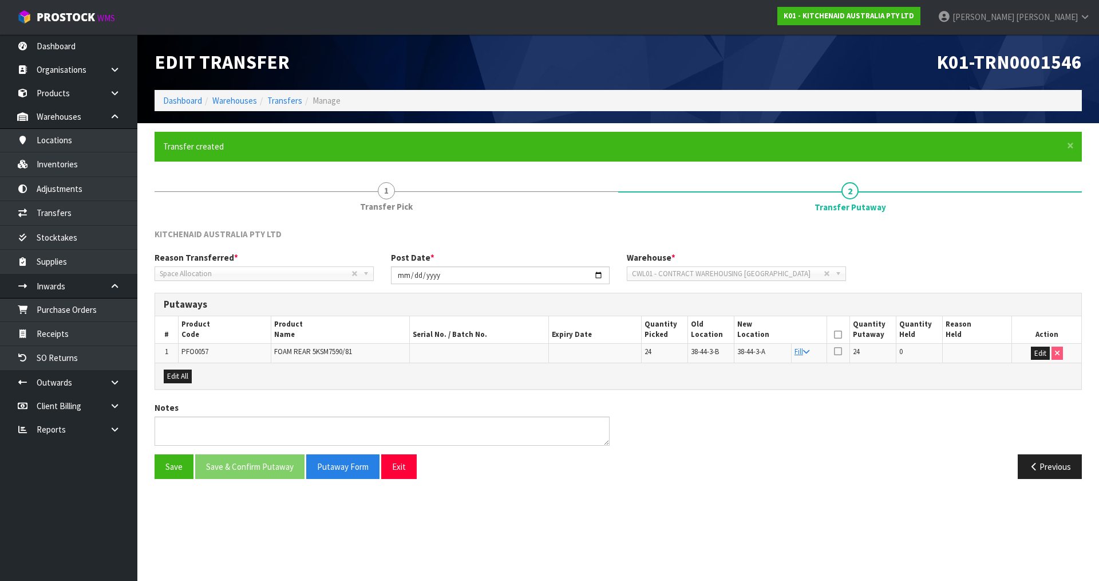
click at [838, 334] on icon at bounding box center [838, 334] width 8 height 1
click at [246, 464] on button "Save & Confirm Putaway" at bounding box center [249, 466] width 109 height 25
